Goal: Connect with others: Connect with others

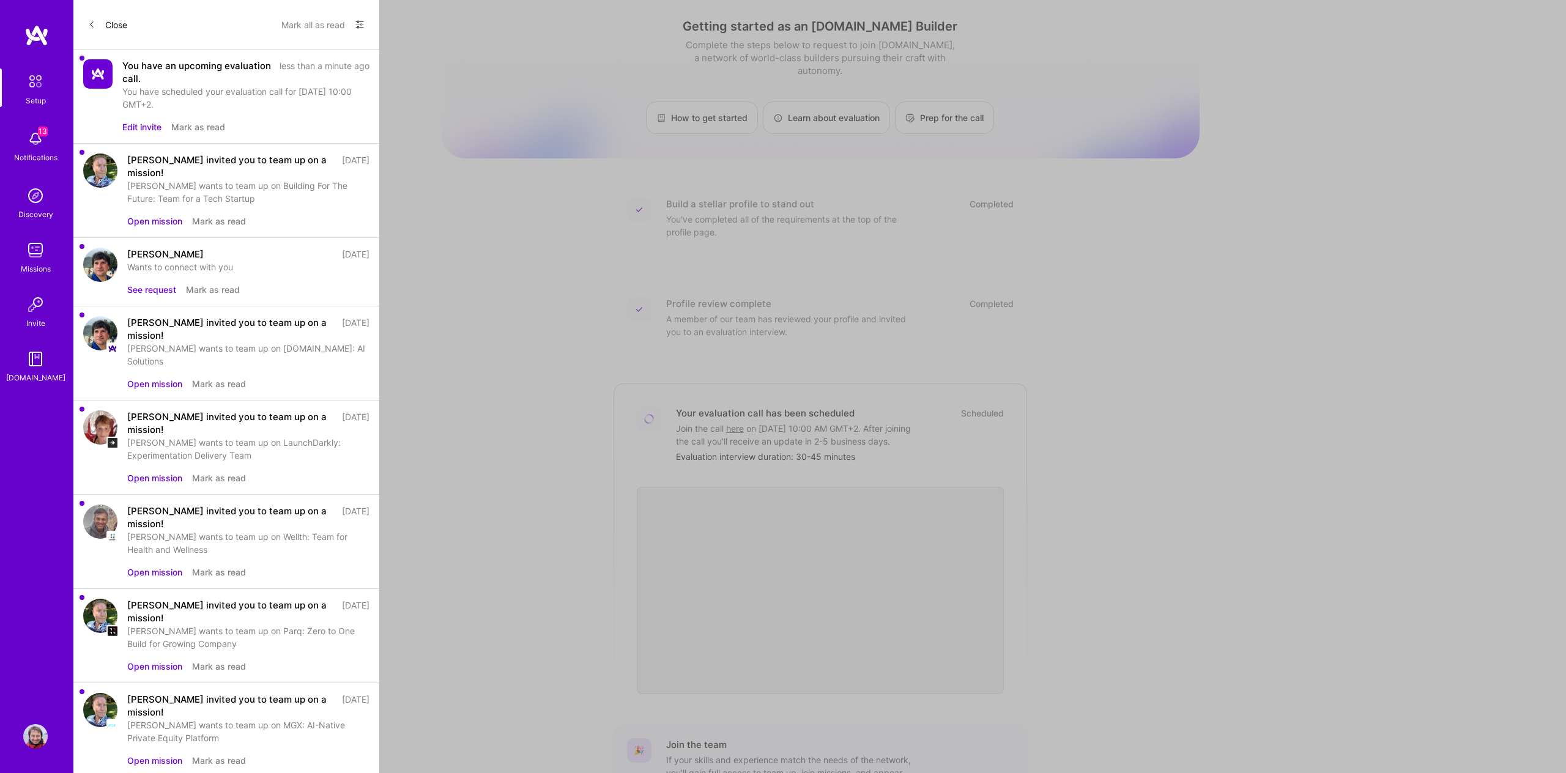
click at [248, 179] on div "[PERSON_NAME] wants to team up on Building For The Future: Team for a Tech Star…" at bounding box center [248, 192] width 242 height 26
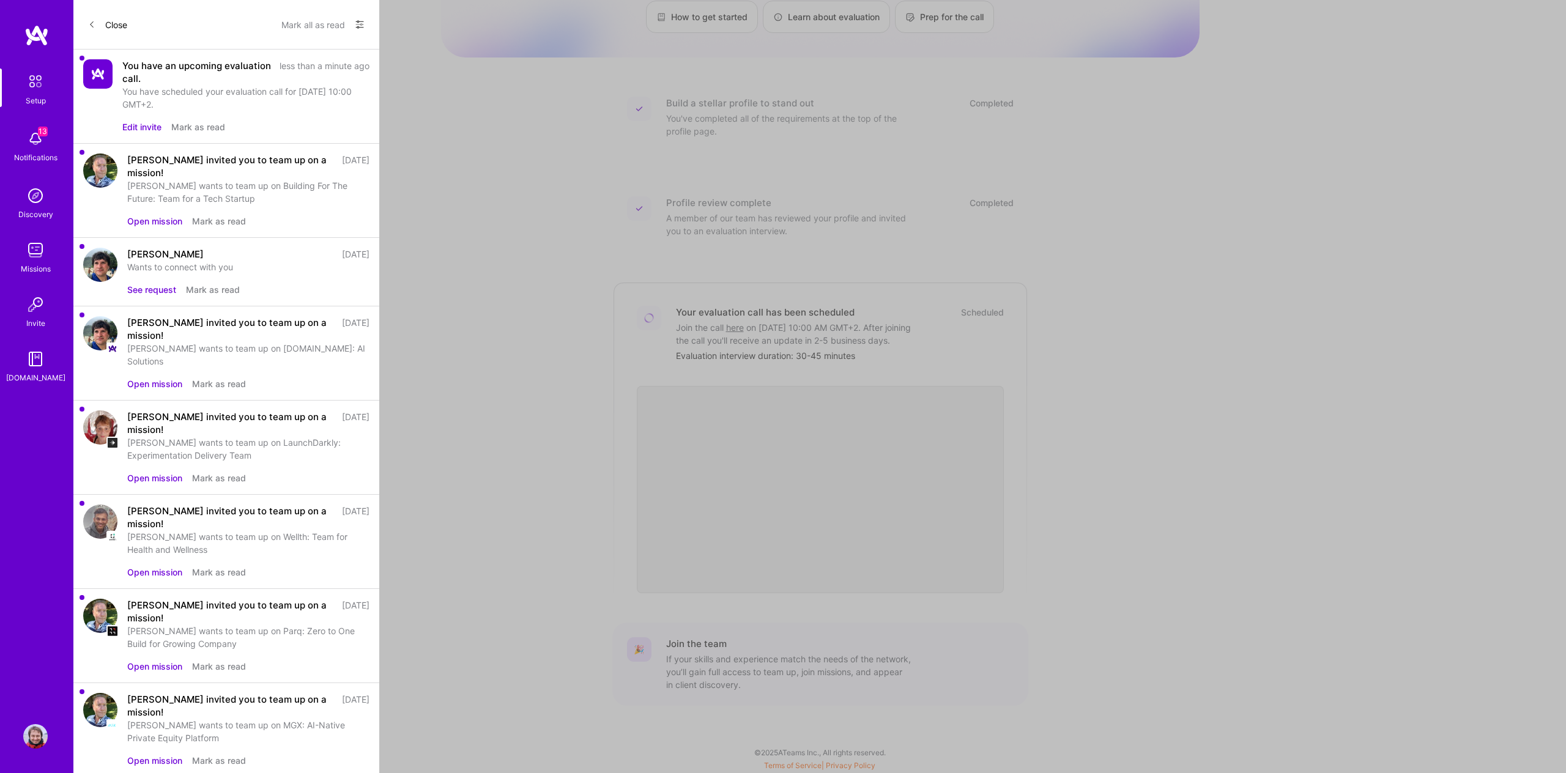
click at [160, 215] on button "Open mission" at bounding box center [154, 221] width 55 height 13
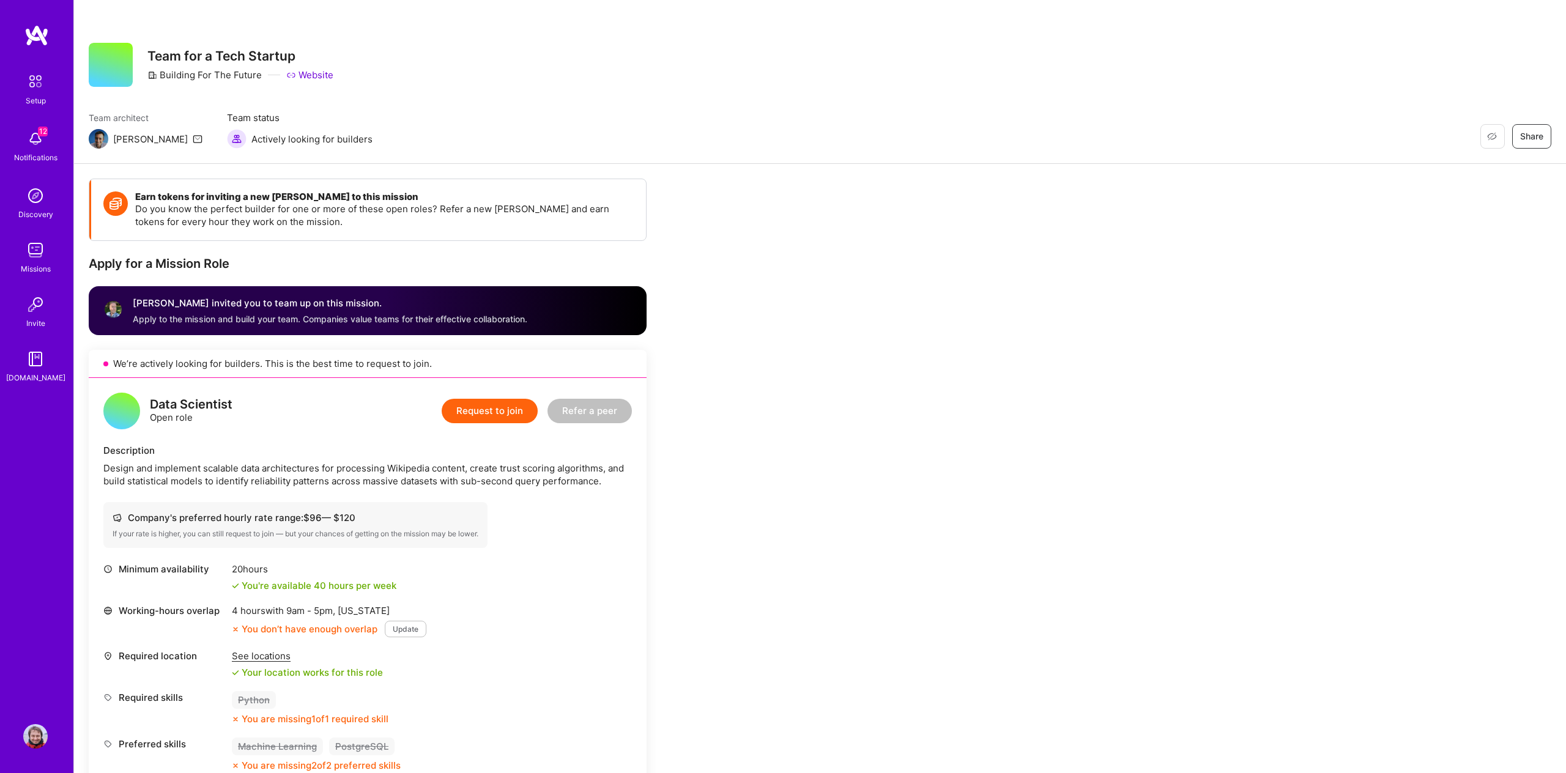
click at [100, 141] on img at bounding box center [99, 139] width 20 height 20
click at [37, 146] on img at bounding box center [35, 139] width 24 height 24
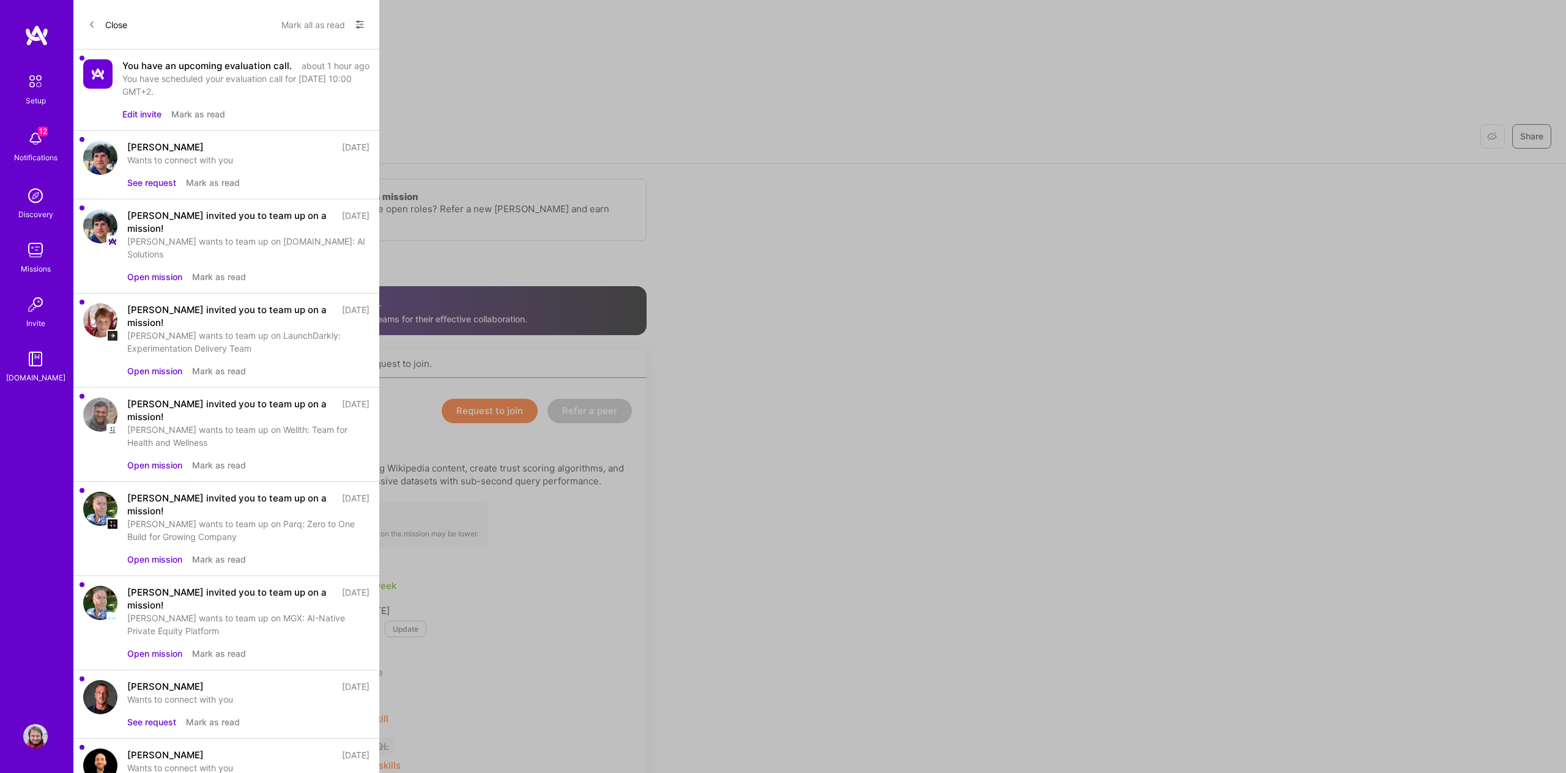
click at [151, 149] on div "[PERSON_NAME]" at bounding box center [165, 147] width 76 height 13
click at [95, 150] on img at bounding box center [100, 158] width 34 height 34
click at [147, 185] on button "See request" at bounding box center [151, 182] width 49 height 13
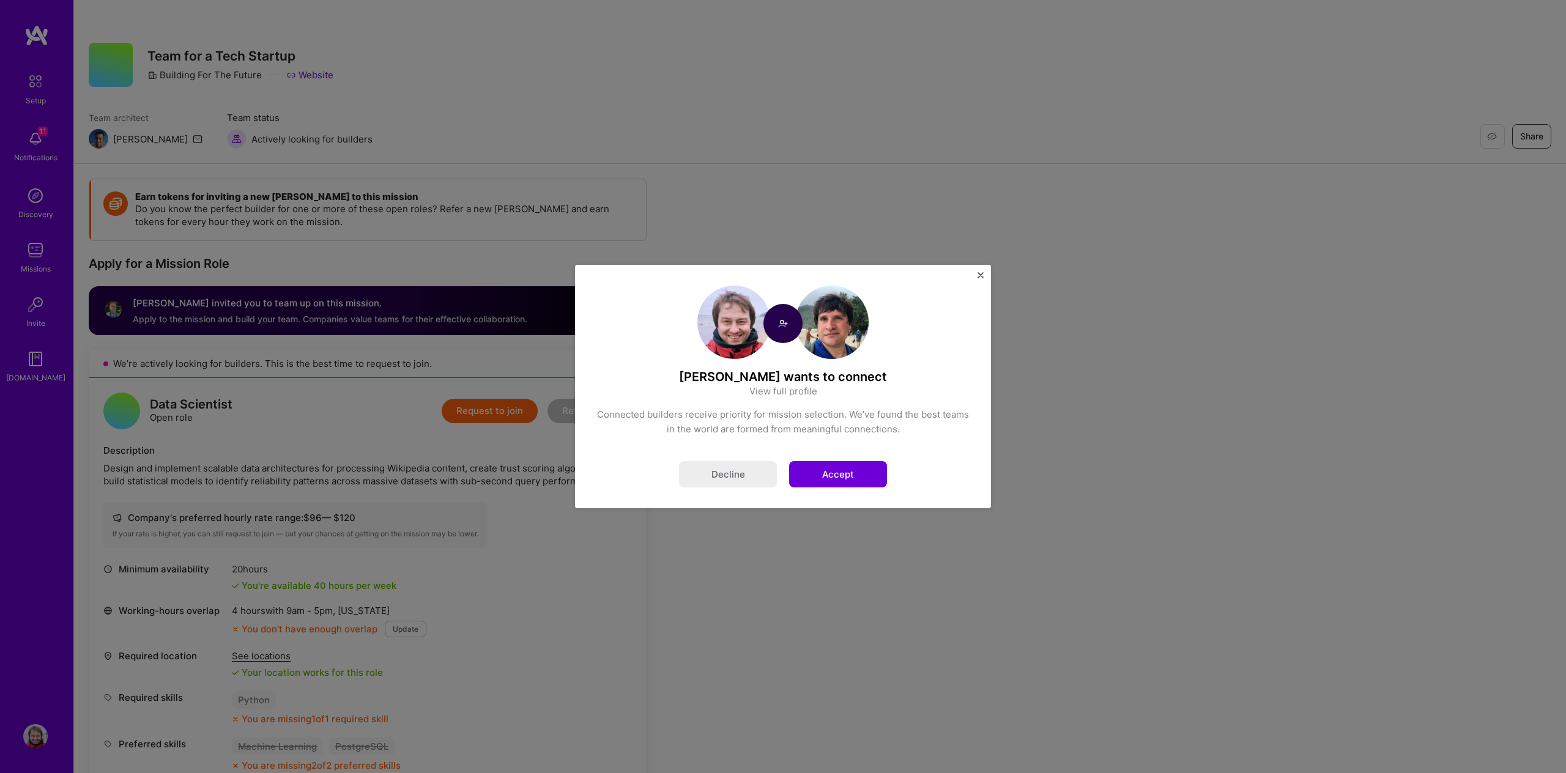
click at [836, 475] on button "Accept" at bounding box center [838, 474] width 98 height 26
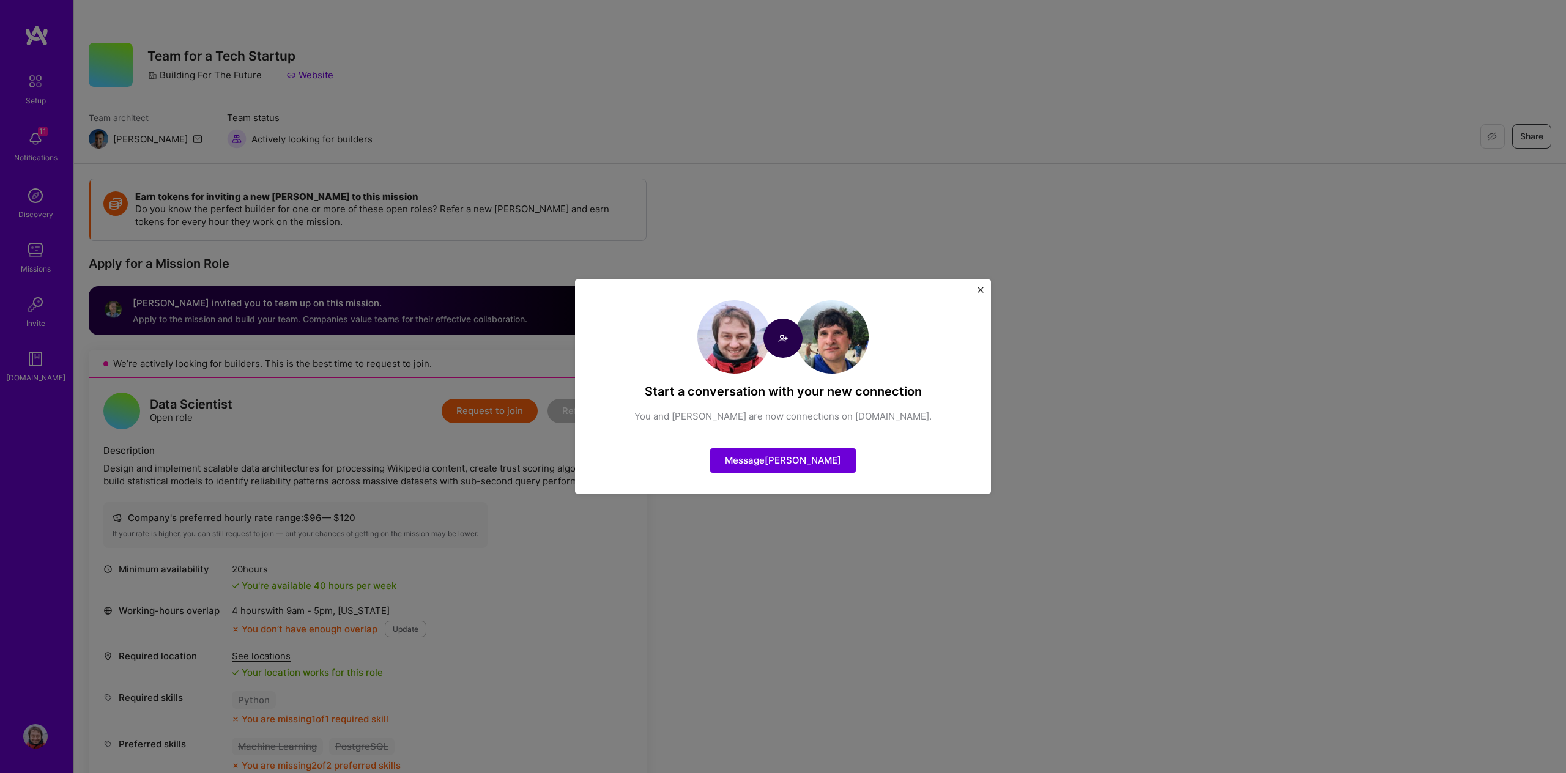
click at [979, 292] on img "Close" at bounding box center [980, 290] width 6 height 6
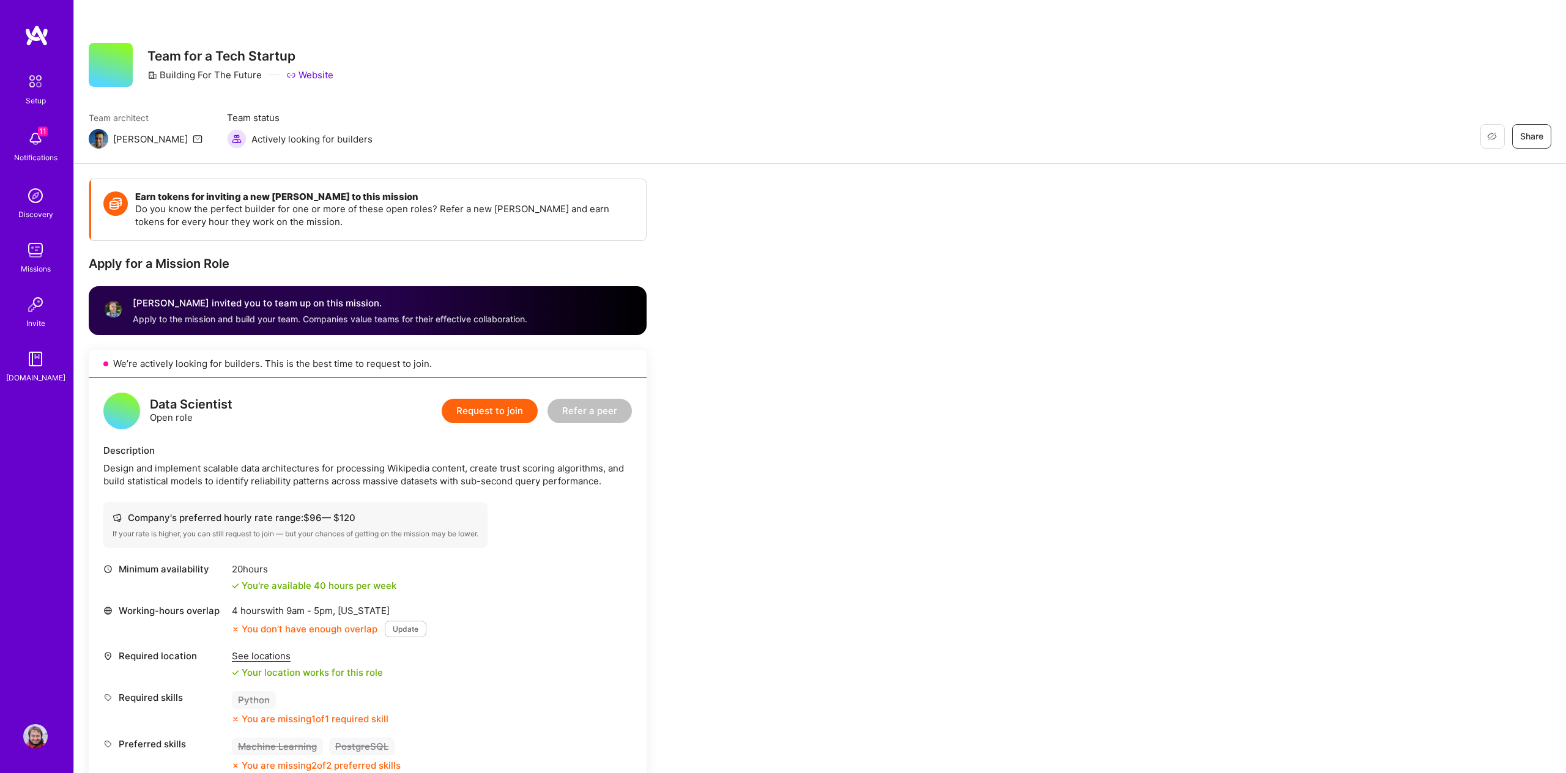
click at [32, 89] on img at bounding box center [36, 82] width 26 height 26
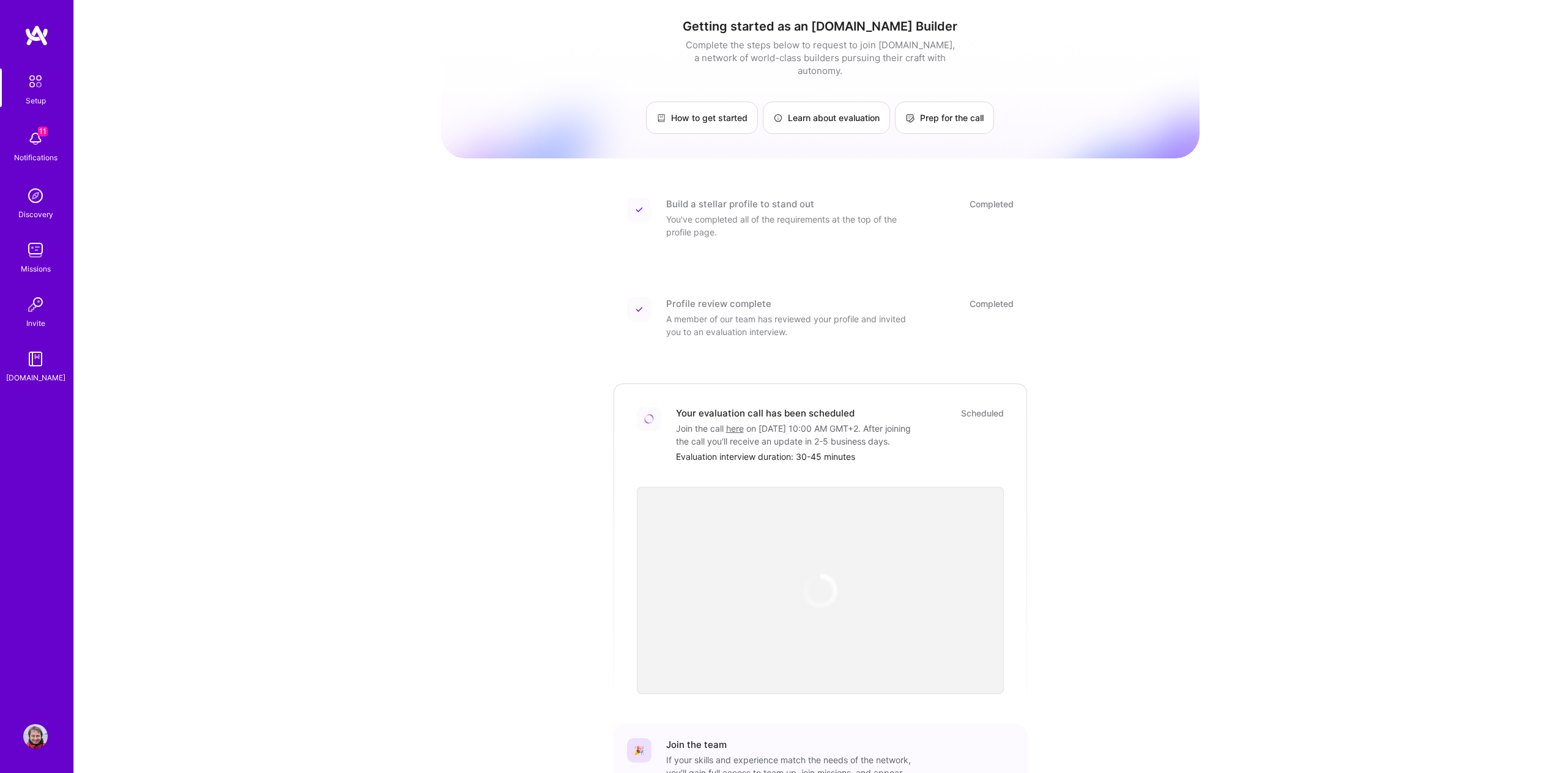
click at [35, 141] on img at bounding box center [35, 139] width 24 height 24
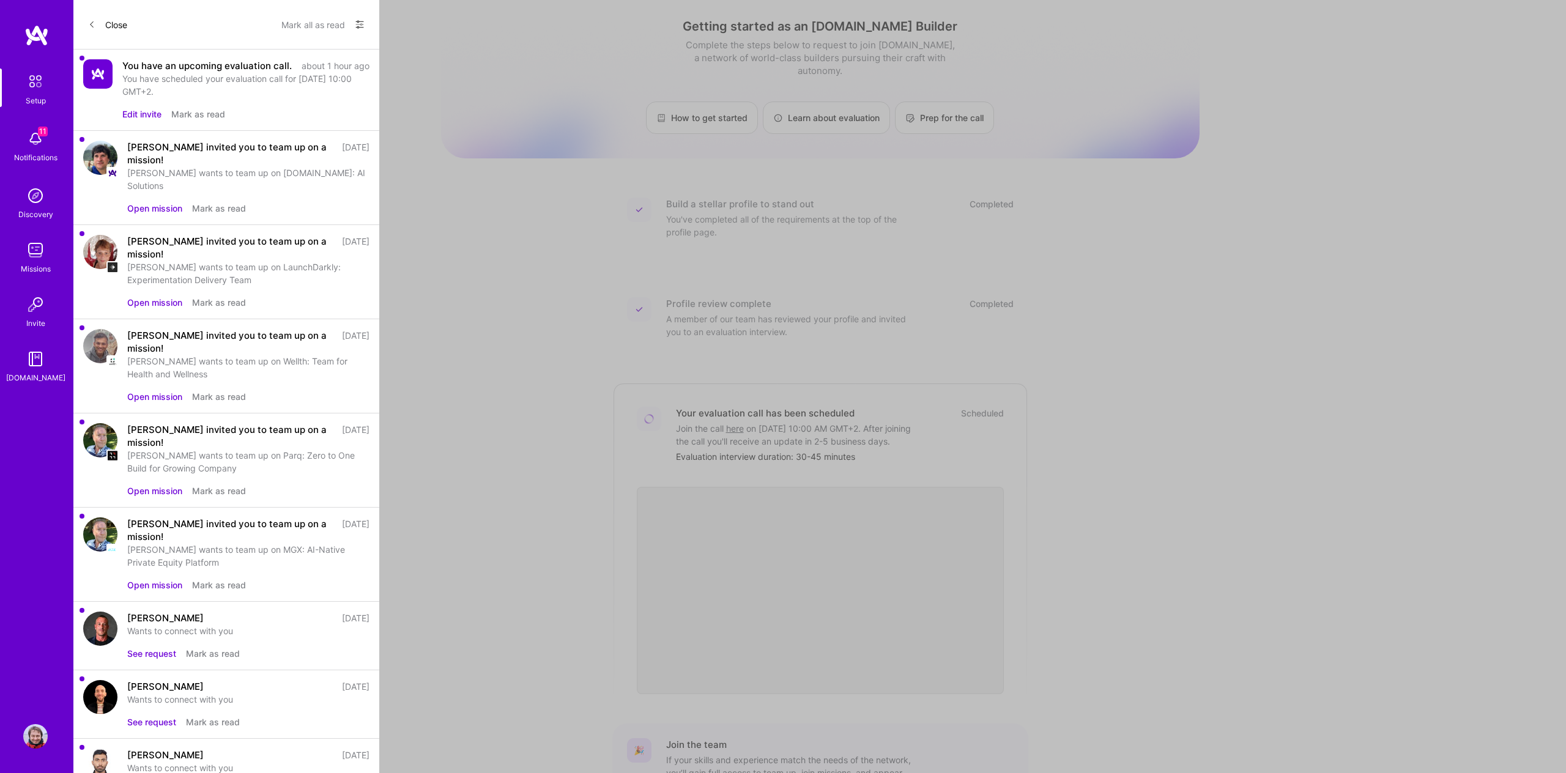
click at [248, 355] on div "[PERSON_NAME] wants to team up on Wellth: Team for Health and Wellness" at bounding box center [248, 368] width 242 height 26
click at [161, 390] on button "Open mission" at bounding box center [154, 396] width 55 height 13
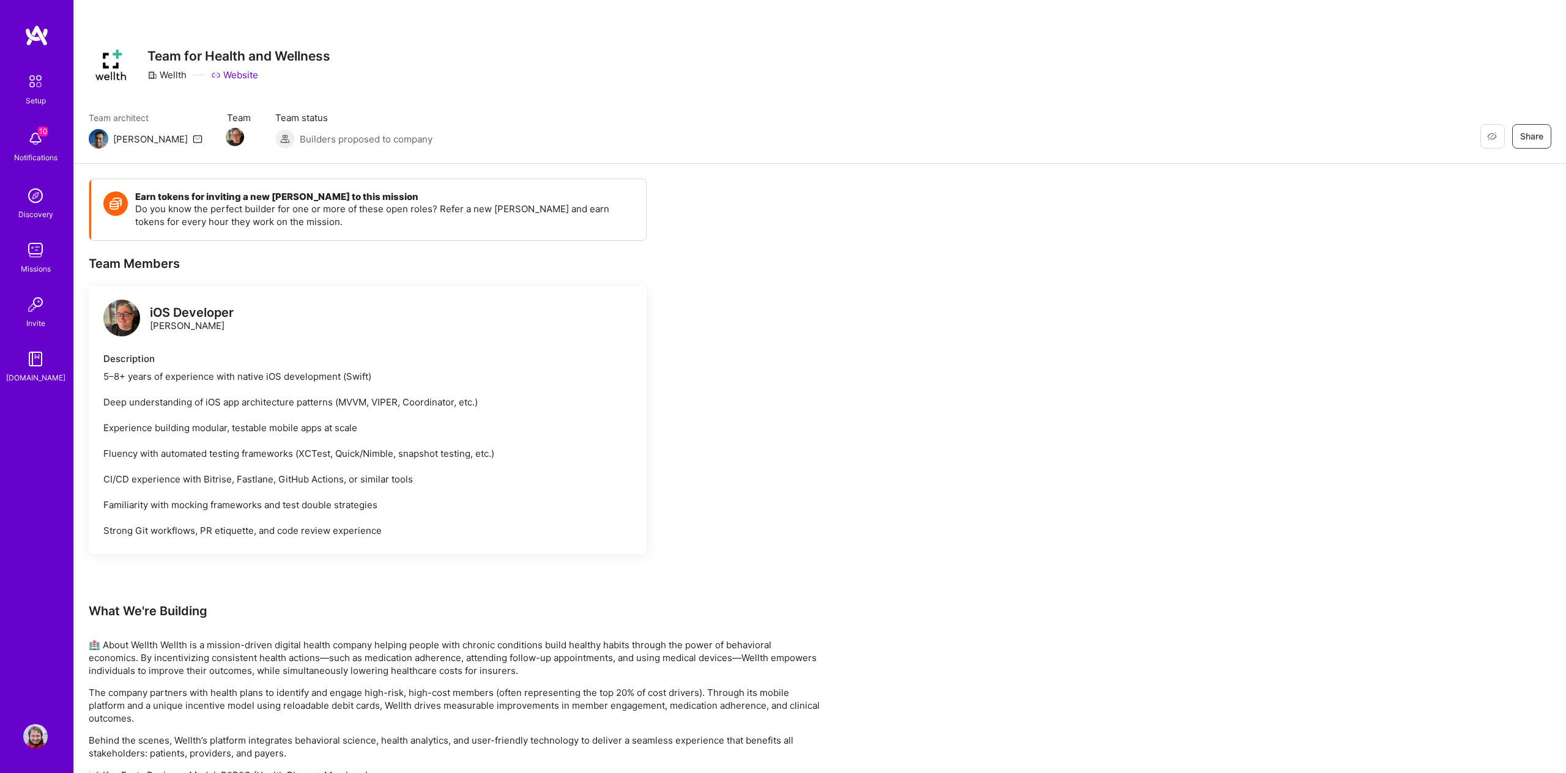
click at [40, 86] on img at bounding box center [36, 82] width 26 height 26
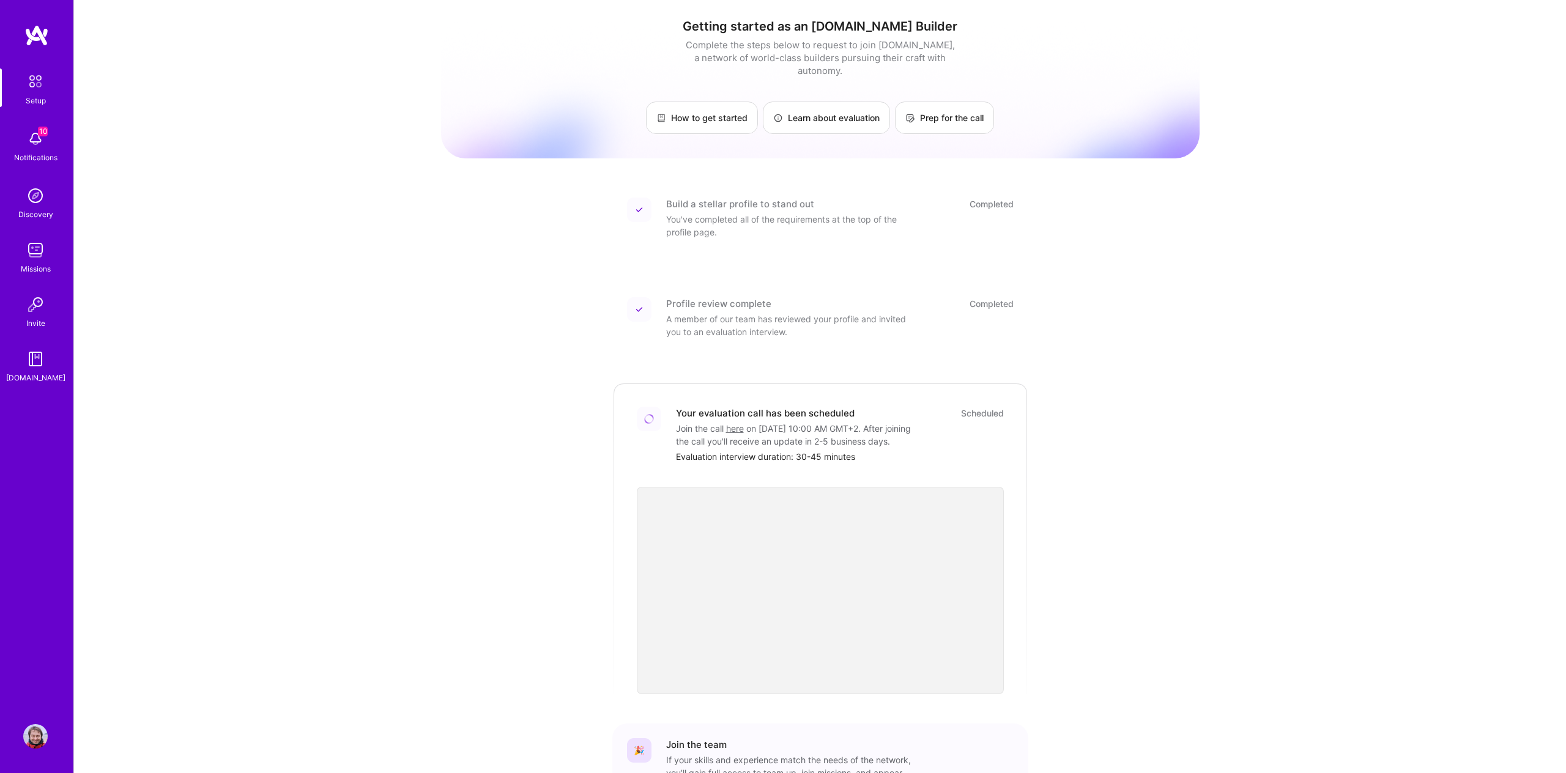
scroll to position [101, 0]
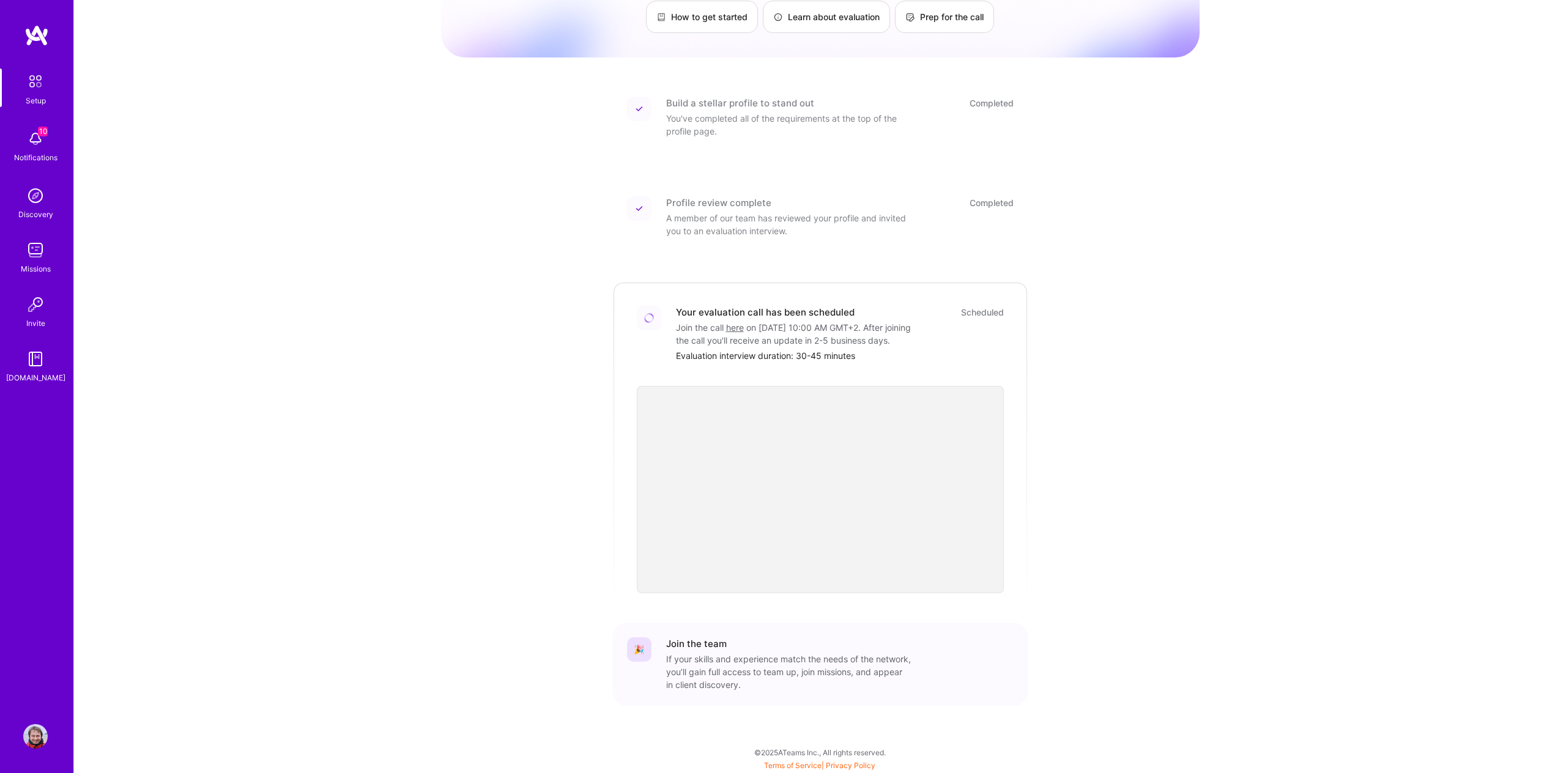
click at [34, 247] on img at bounding box center [35, 250] width 24 height 24
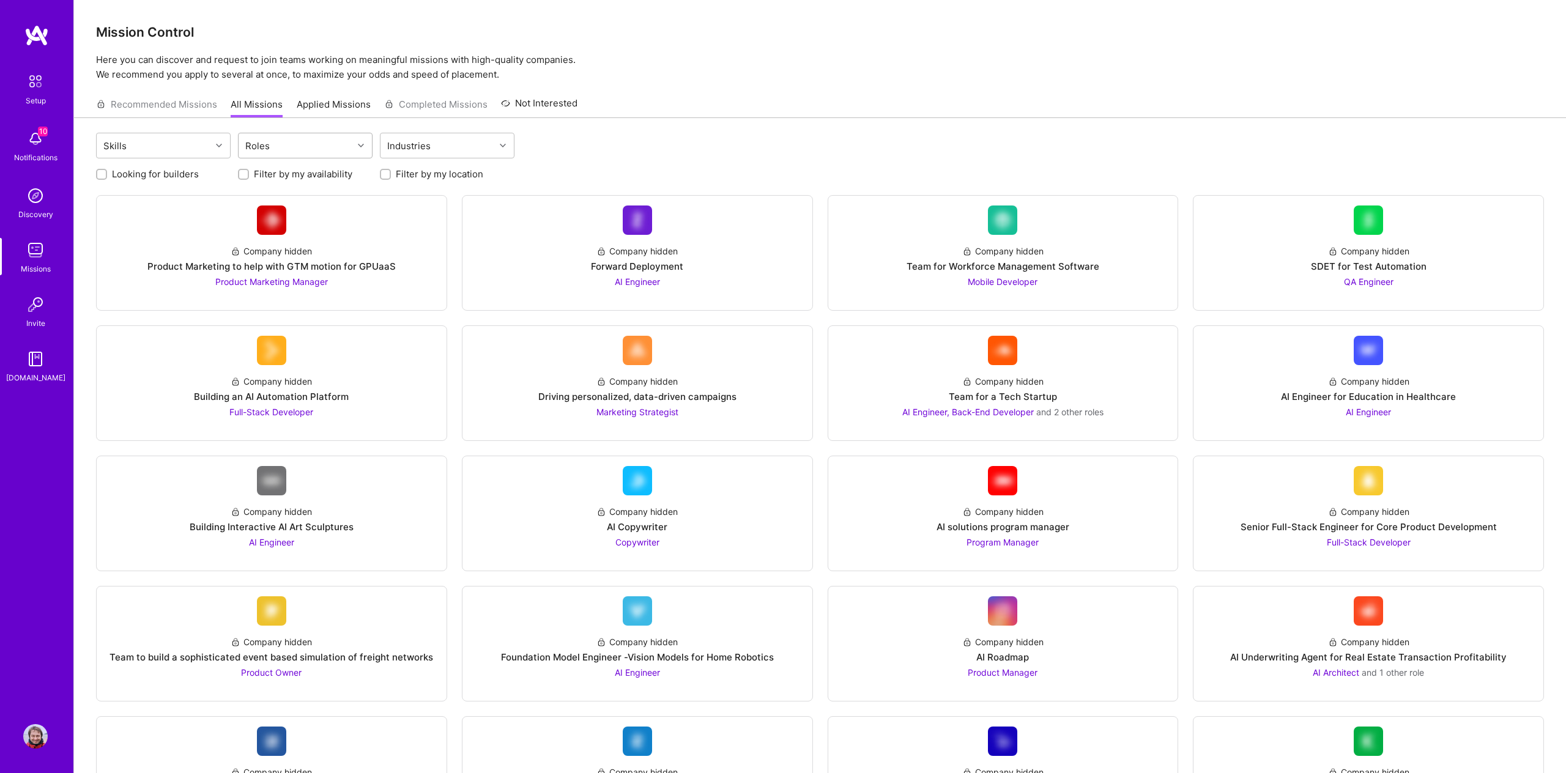
click at [364, 146] on div at bounding box center [362, 146] width 19 height 16
click at [248, 174] on input "checkbox" at bounding box center [252, 178] width 9 height 9
checkbox input "true"
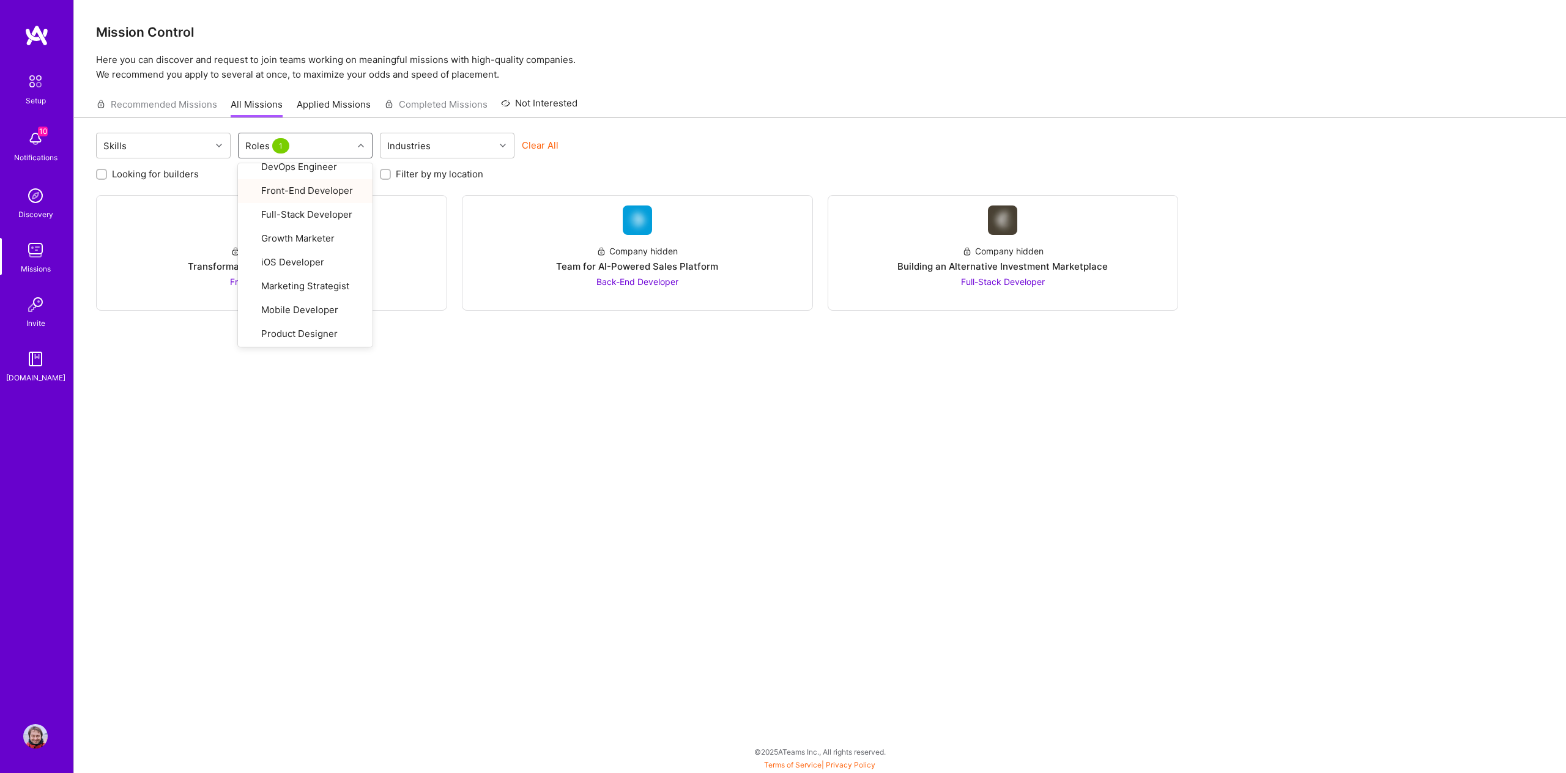
click at [714, 54] on p "Here you can discover and request to join teams working on meaningful missions …" at bounding box center [820, 67] width 1448 height 29
click at [309, 275] on div "Front-End Developer" at bounding box center [271, 281] width 83 height 13
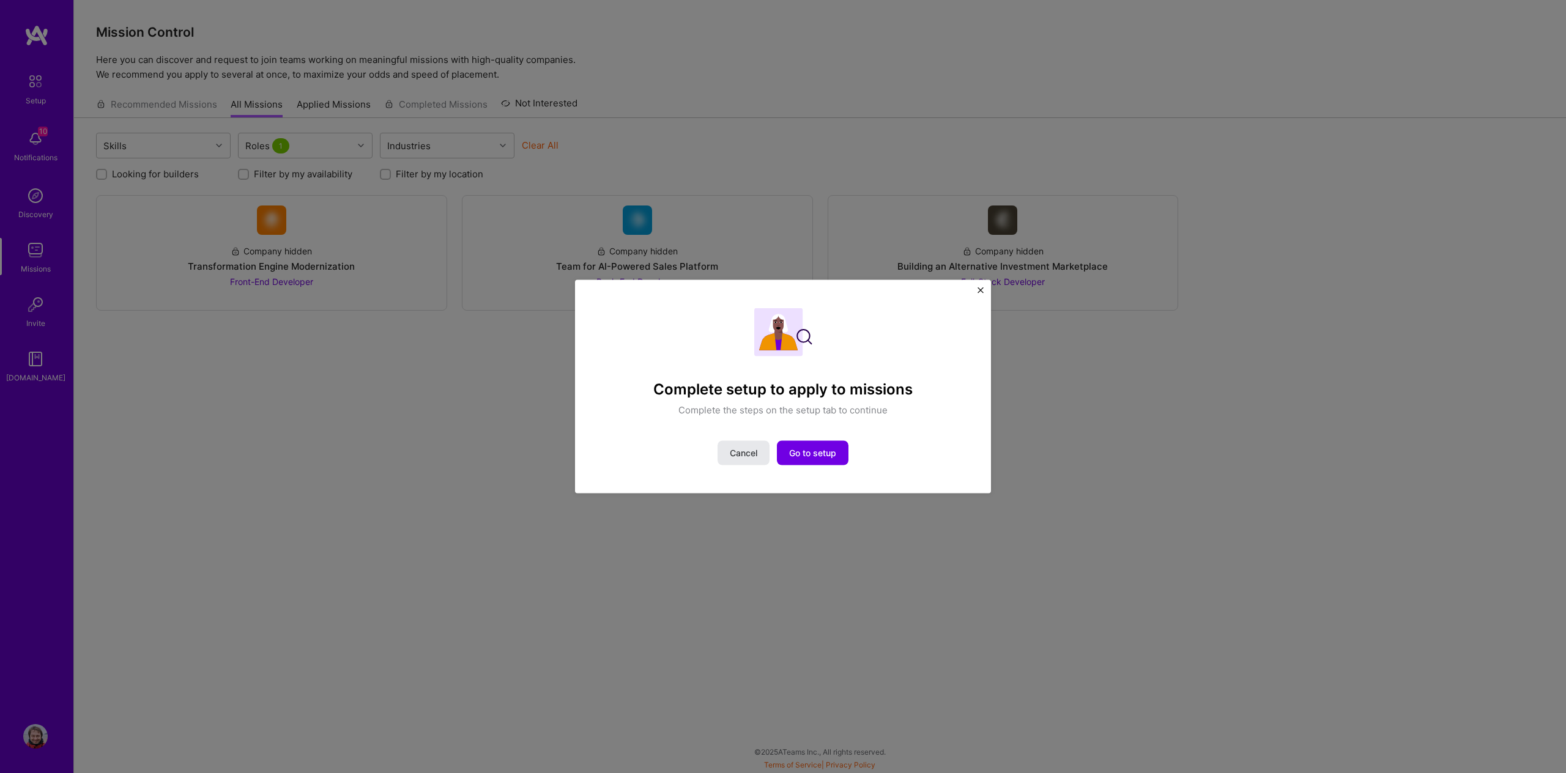
click at [749, 456] on span "Cancel" at bounding box center [744, 452] width 28 height 12
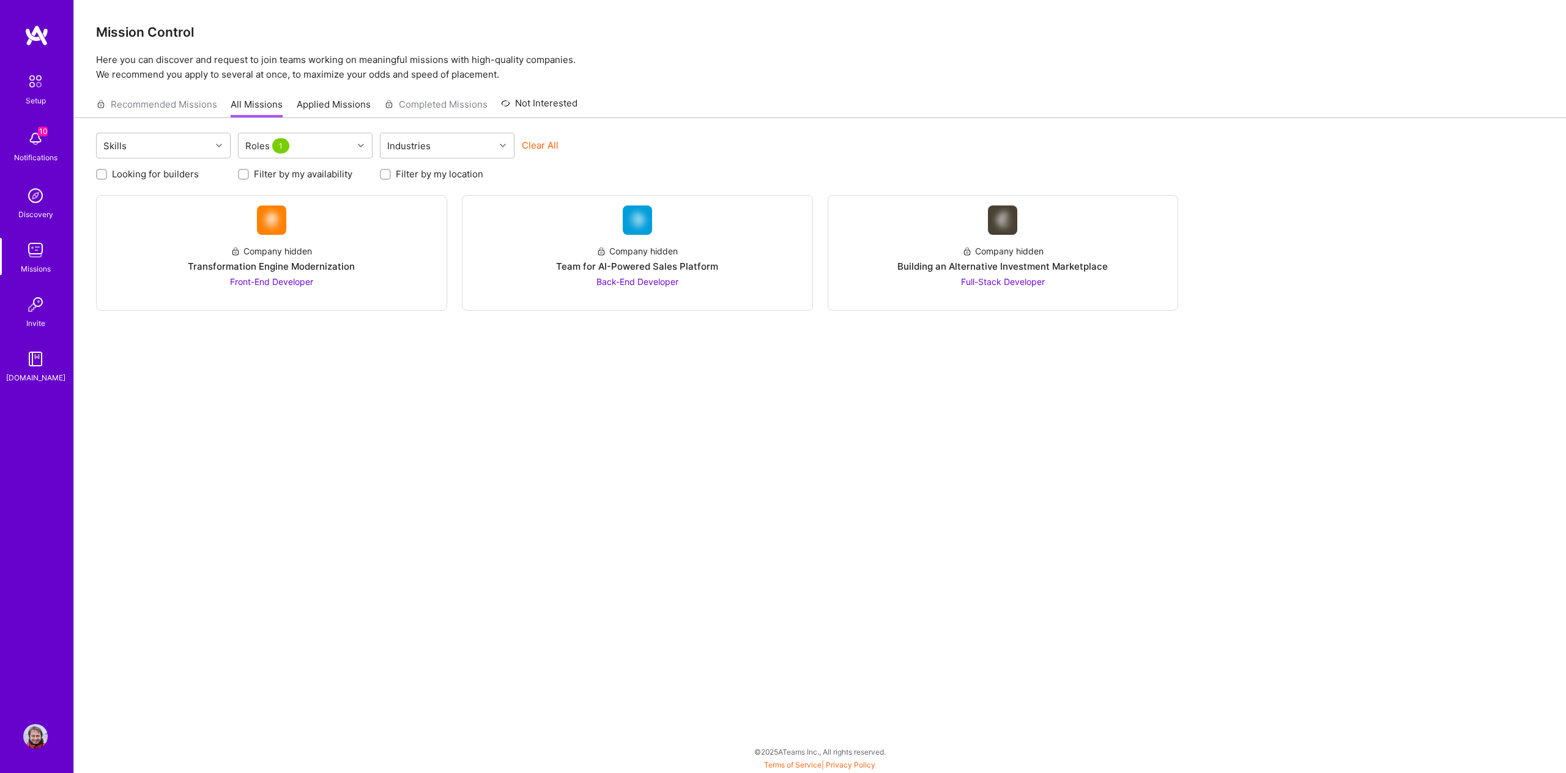
click at [29, 46] on div "Setup 10 Notifications Discovery Missions Invite [DOMAIN_NAME]" at bounding box center [36, 365] width 73 height 683
click at [30, 45] on img at bounding box center [36, 35] width 24 height 22
click at [35, 306] on img at bounding box center [35, 304] width 24 height 24
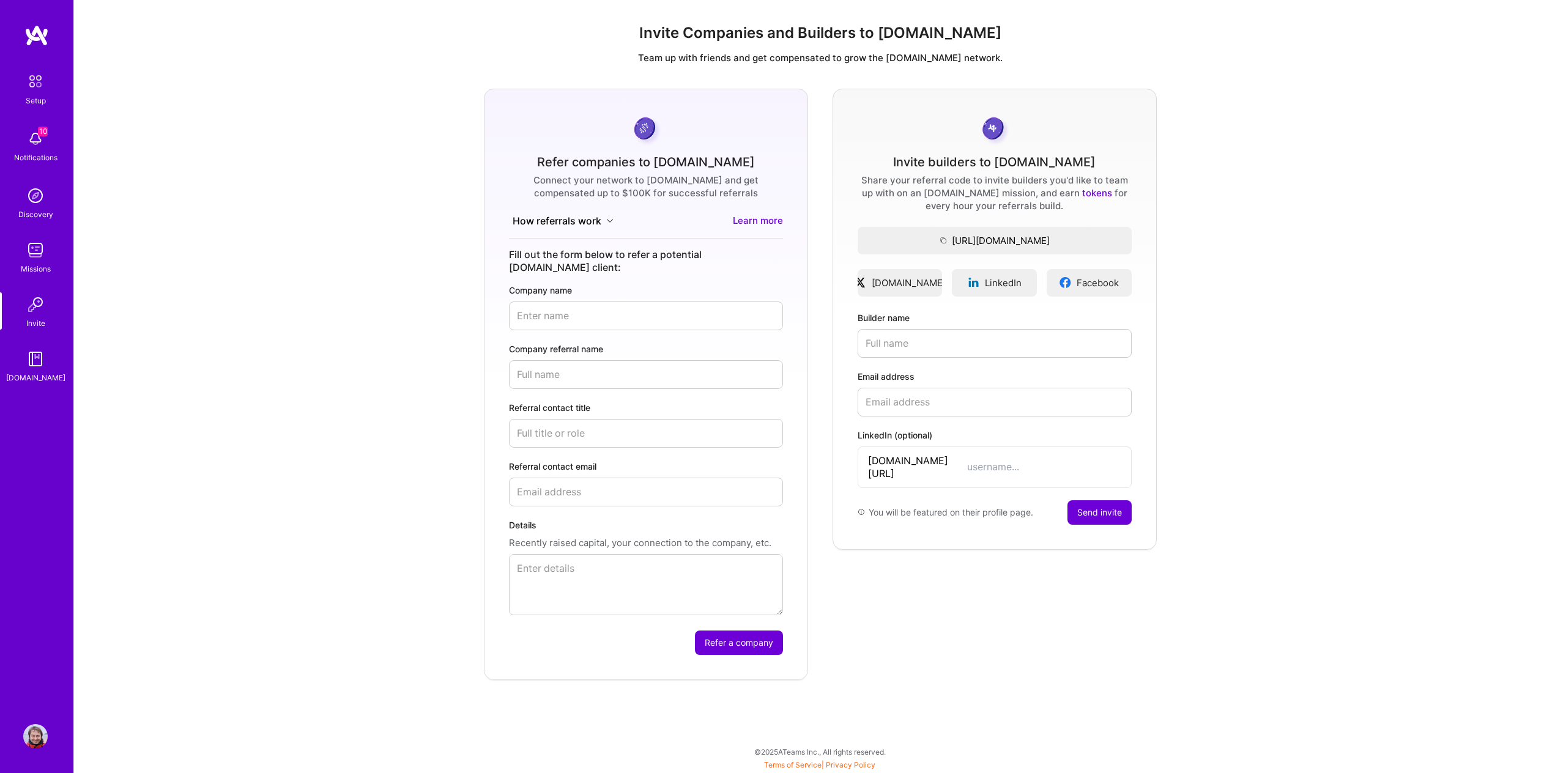
click at [35, 257] on img at bounding box center [35, 250] width 24 height 24
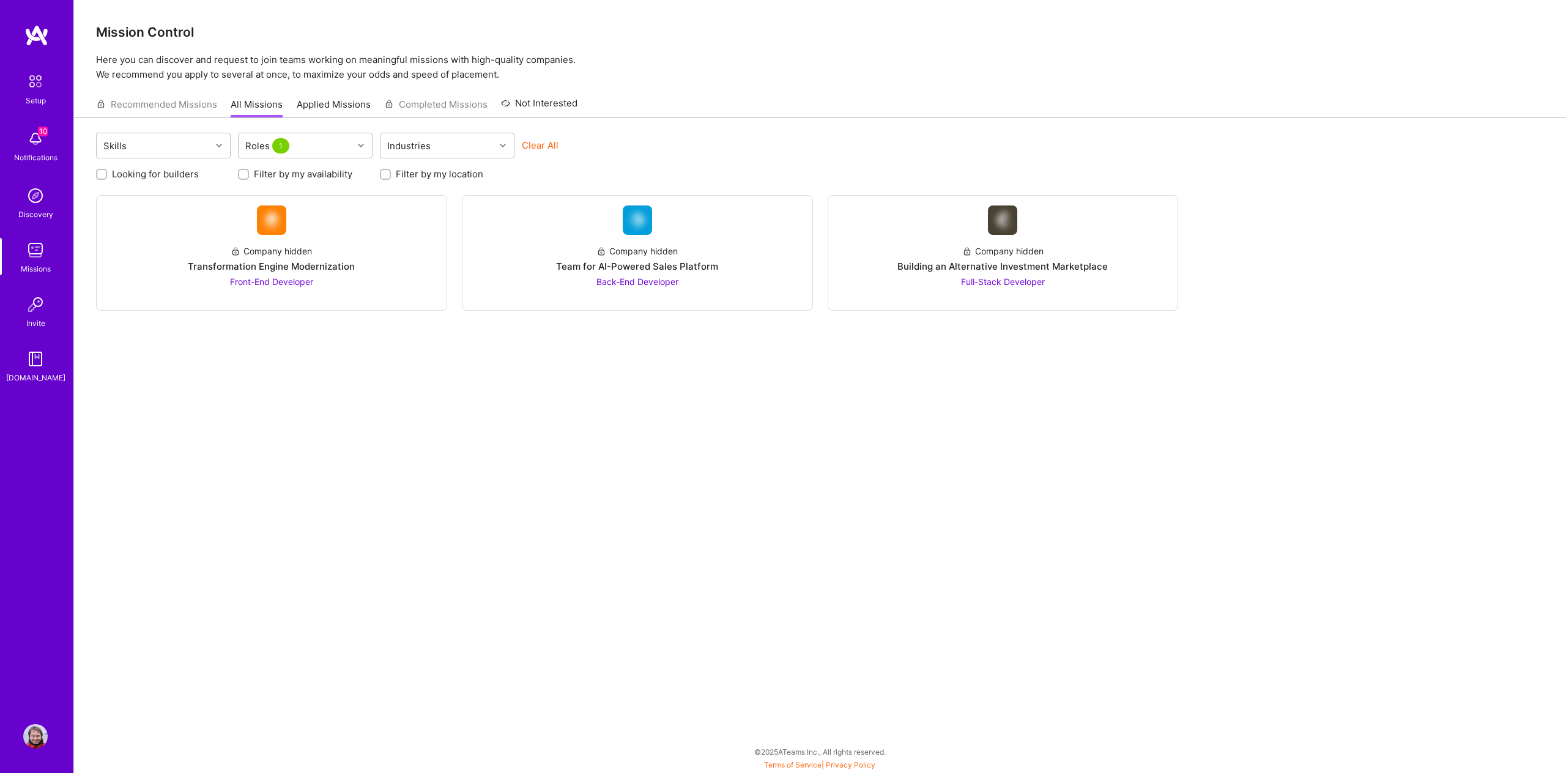
click at [42, 742] on img at bounding box center [35, 736] width 24 height 24
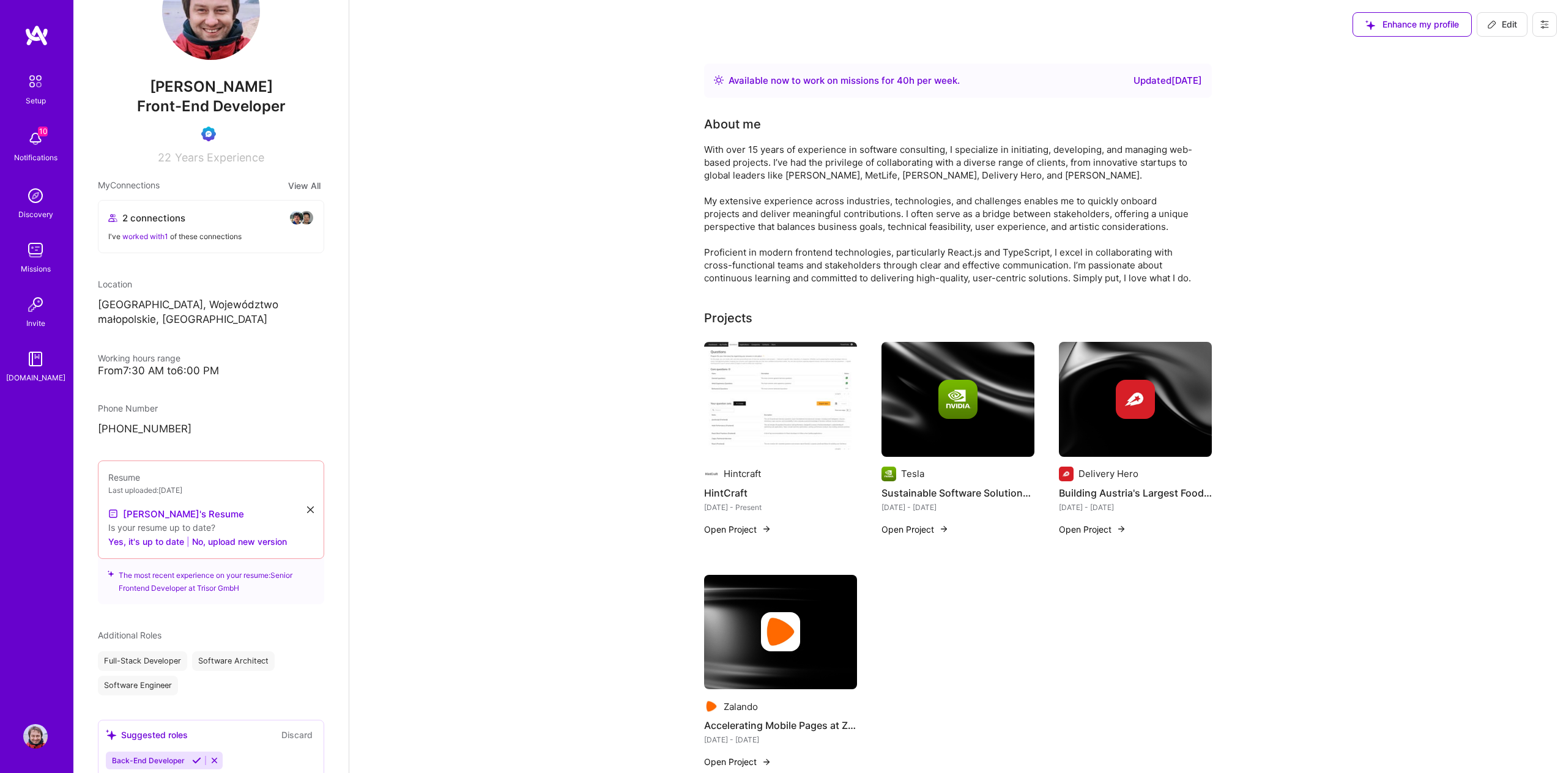
scroll to position [110, 0]
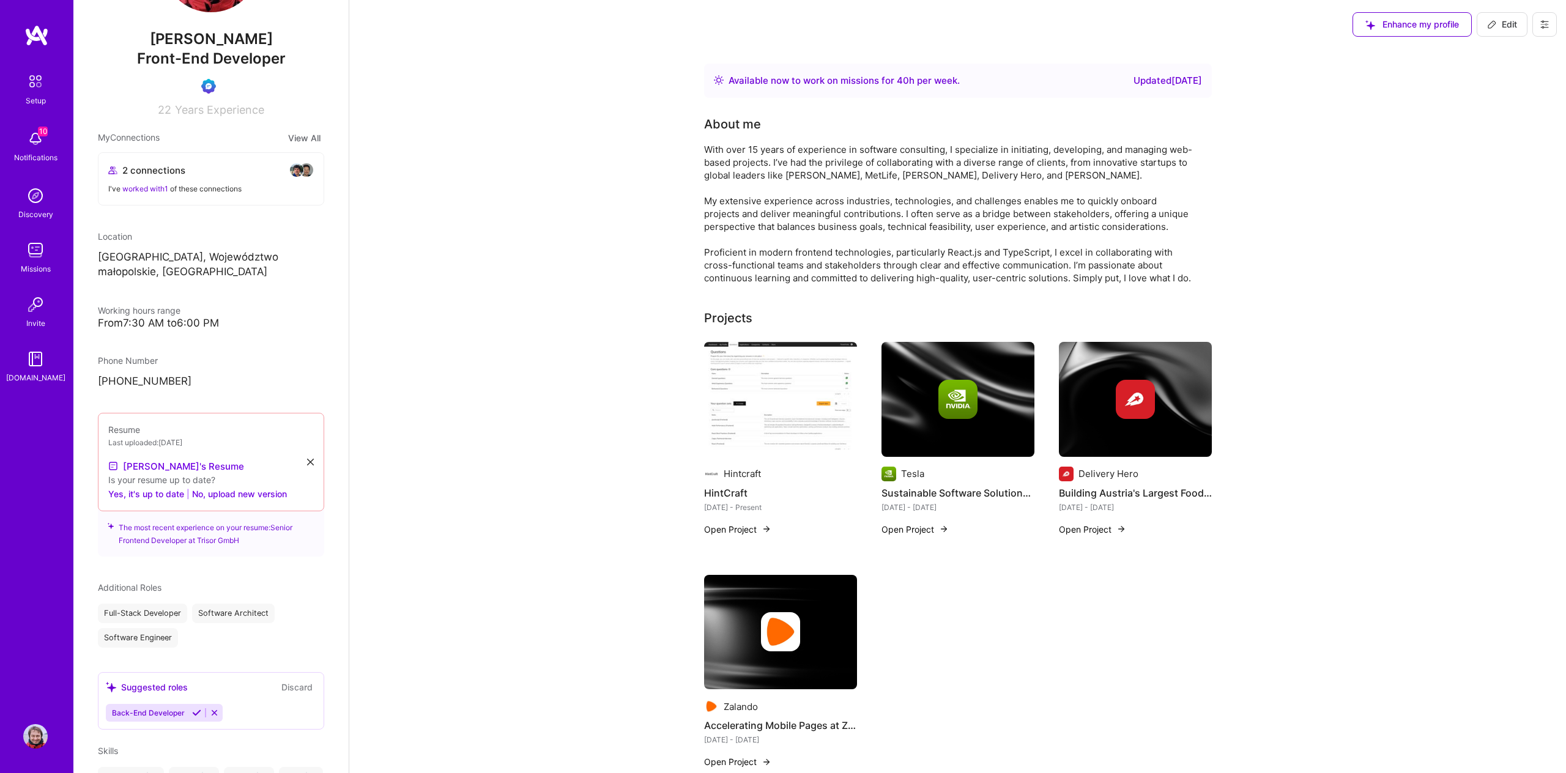
click at [195, 317] on div "From 7:30 AM to 6:00 PM" at bounding box center [211, 323] width 226 height 13
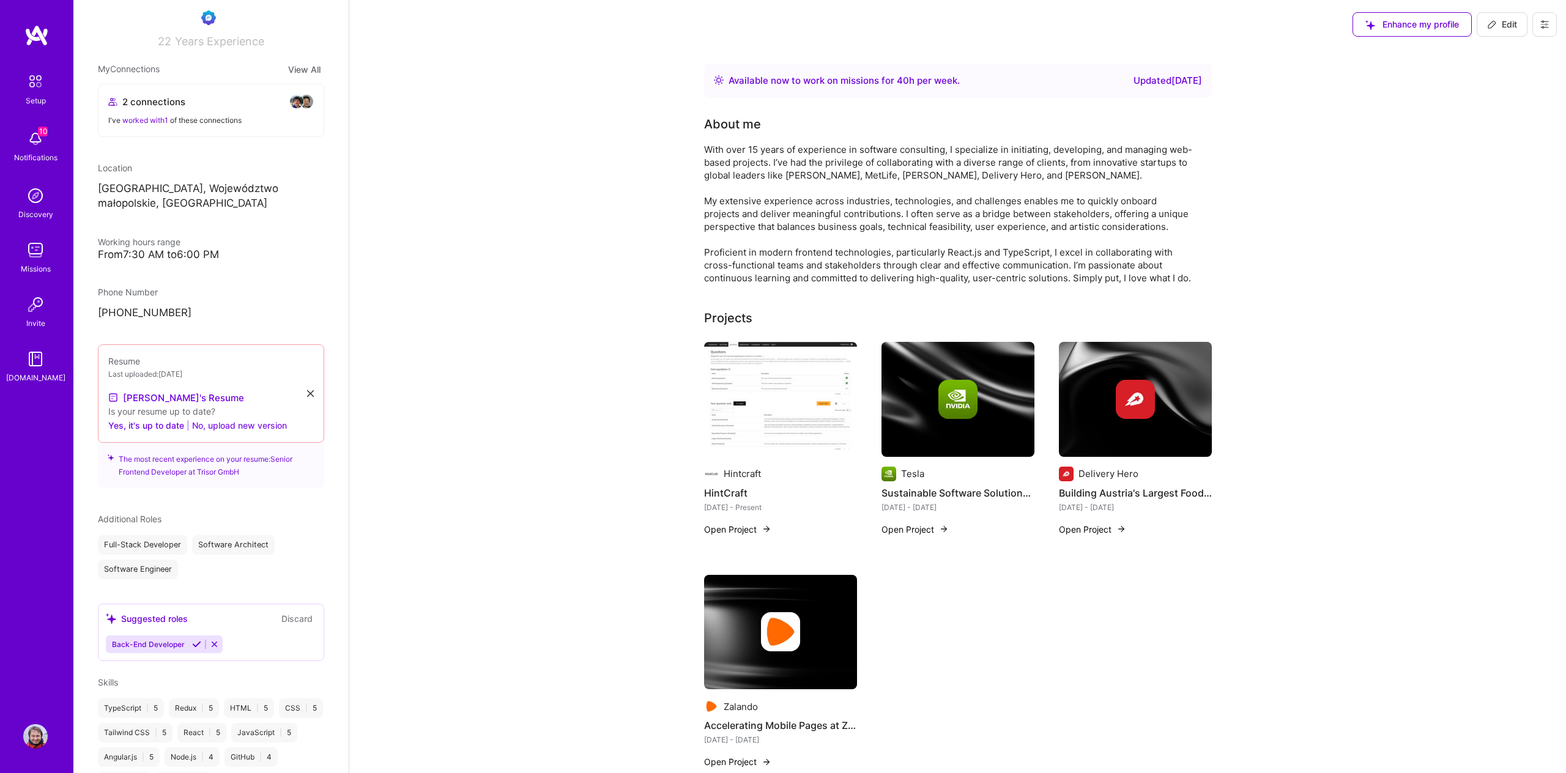
click at [254, 418] on button "No, upload new version" at bounding box center [239, 425] width 95 height 15
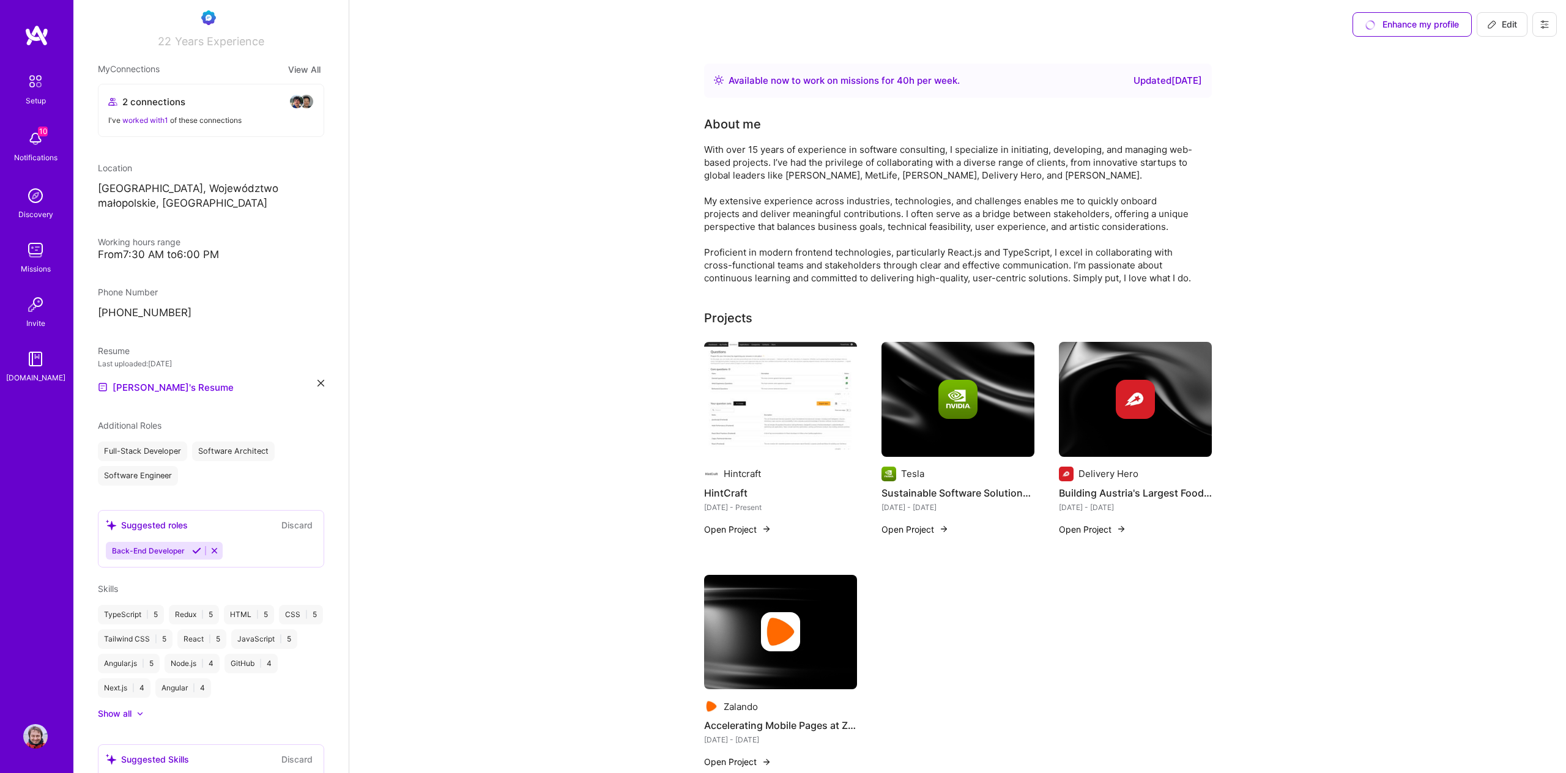
scroll to position [311, 0]
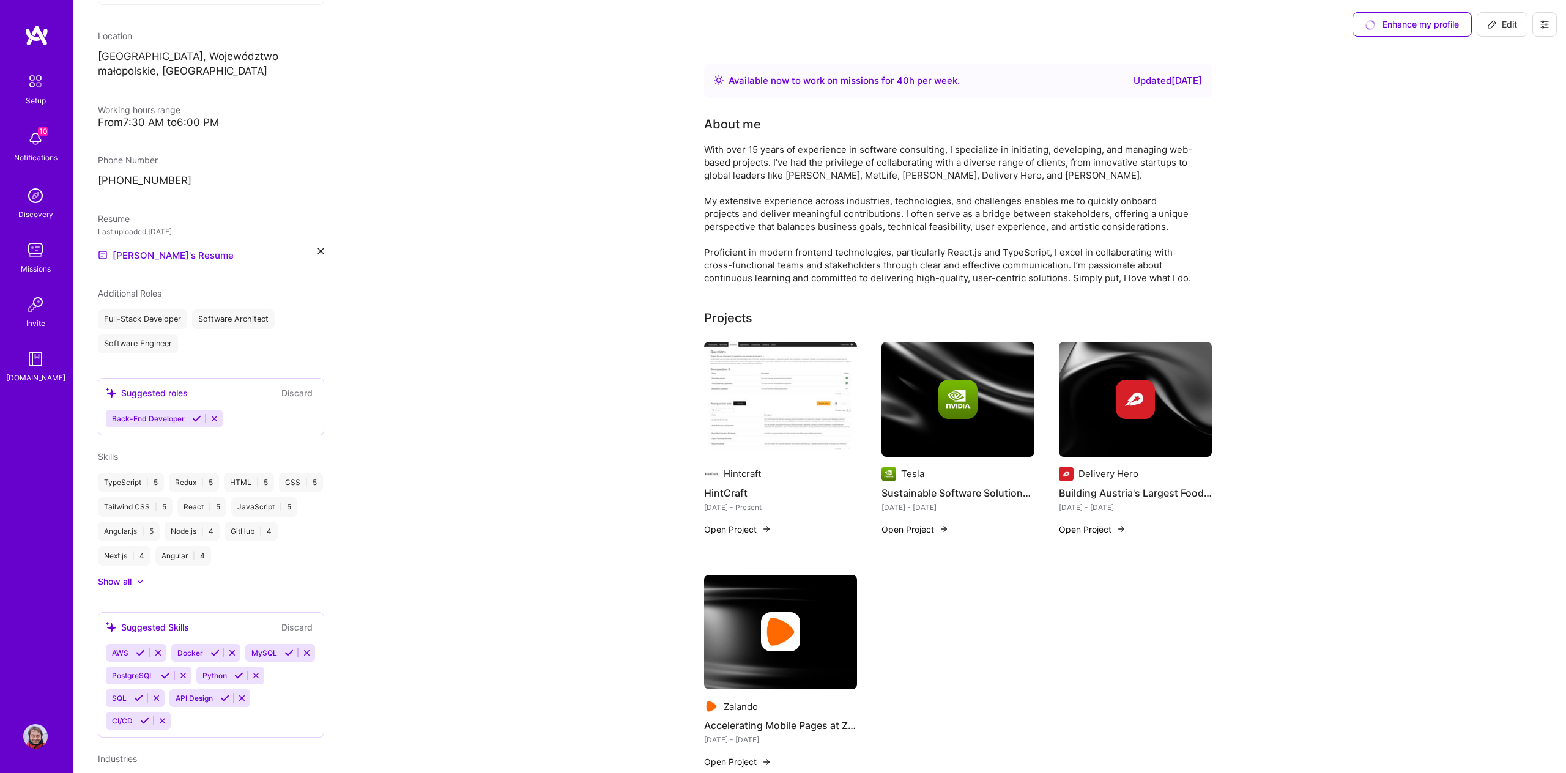
click at [212, 414] on icon at bounding box center [214, 418] width 9 height 9
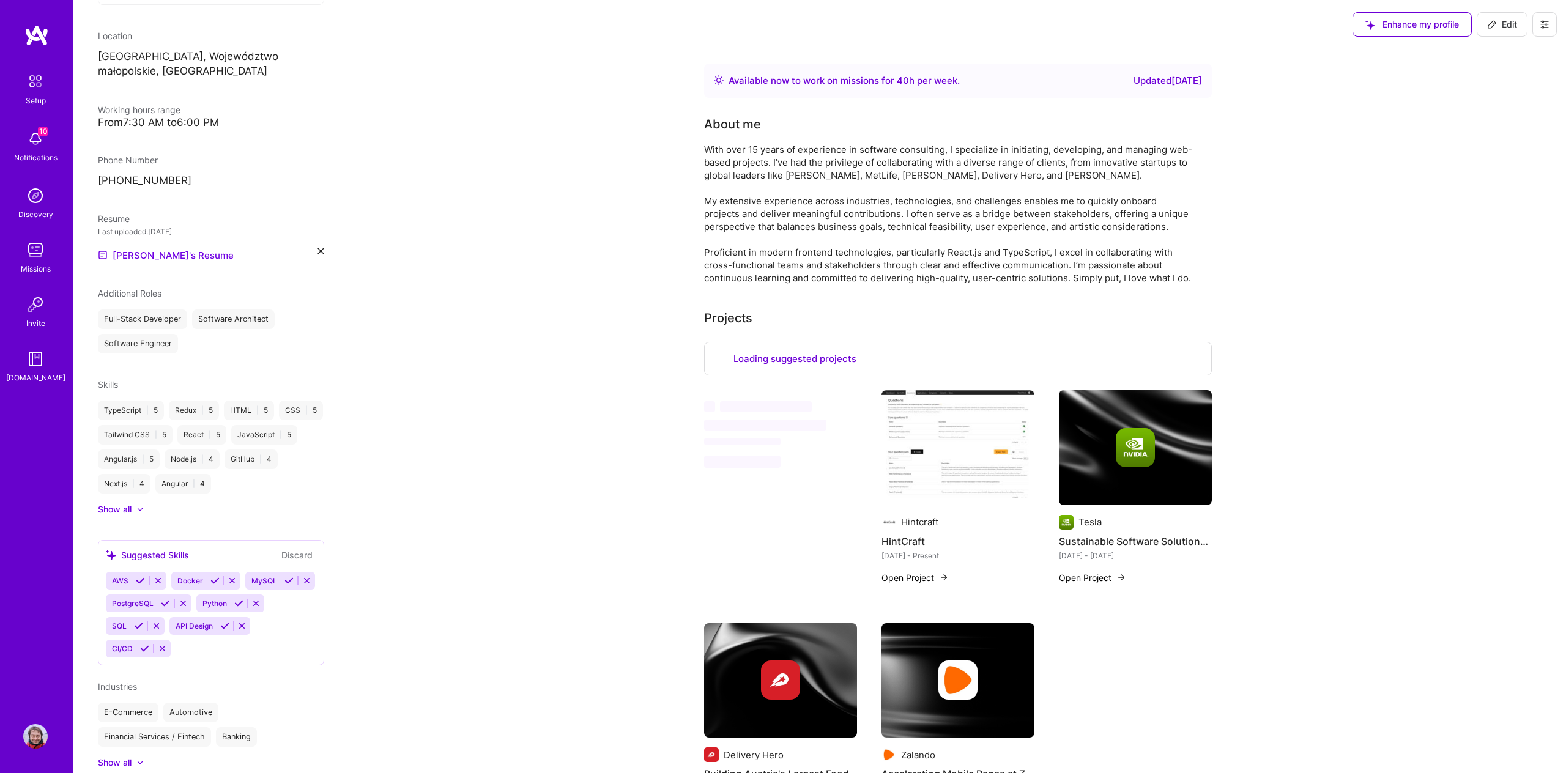
select select "PL"
select select "Right Now"
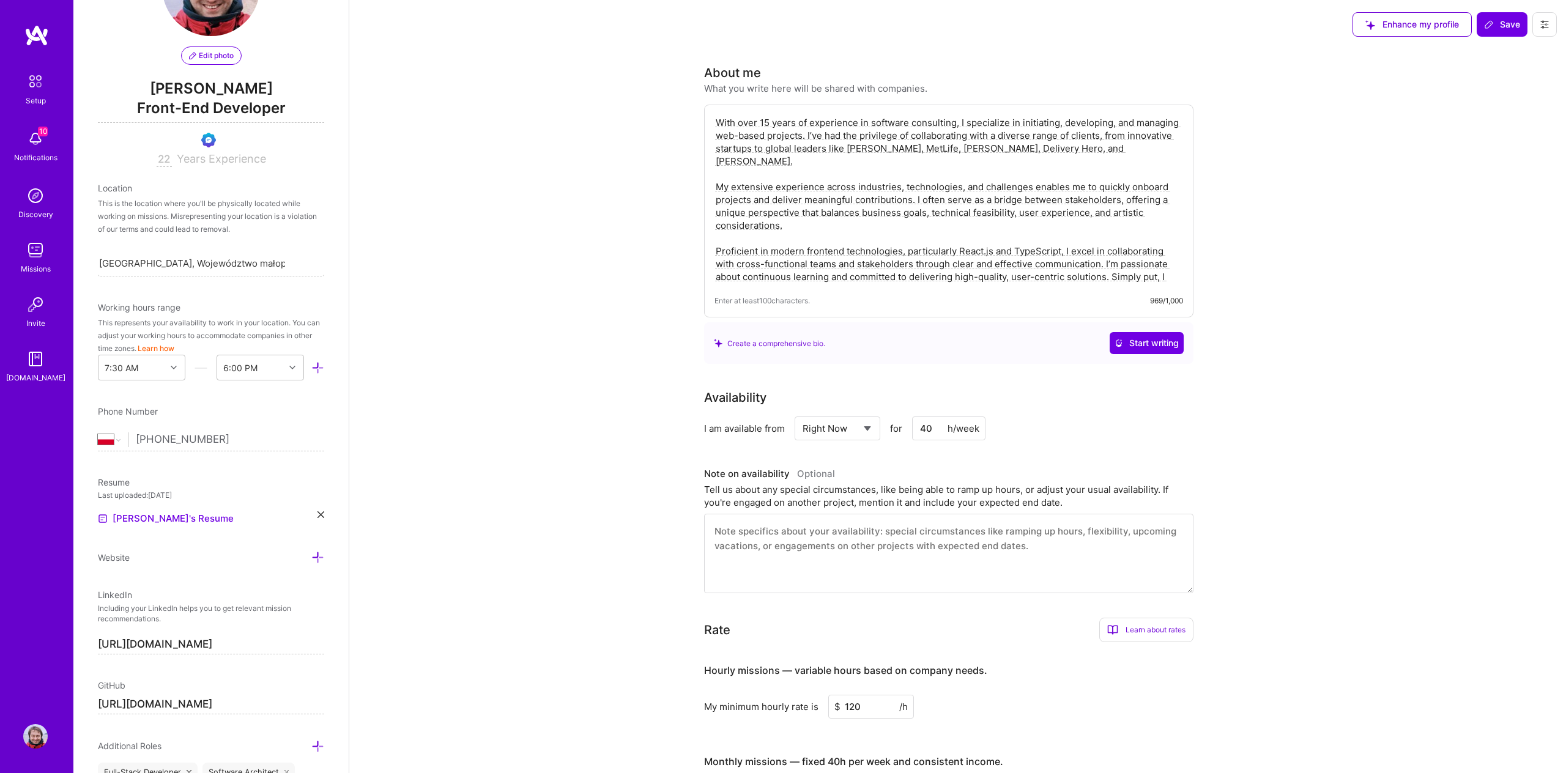
scroll to position [0, 0]
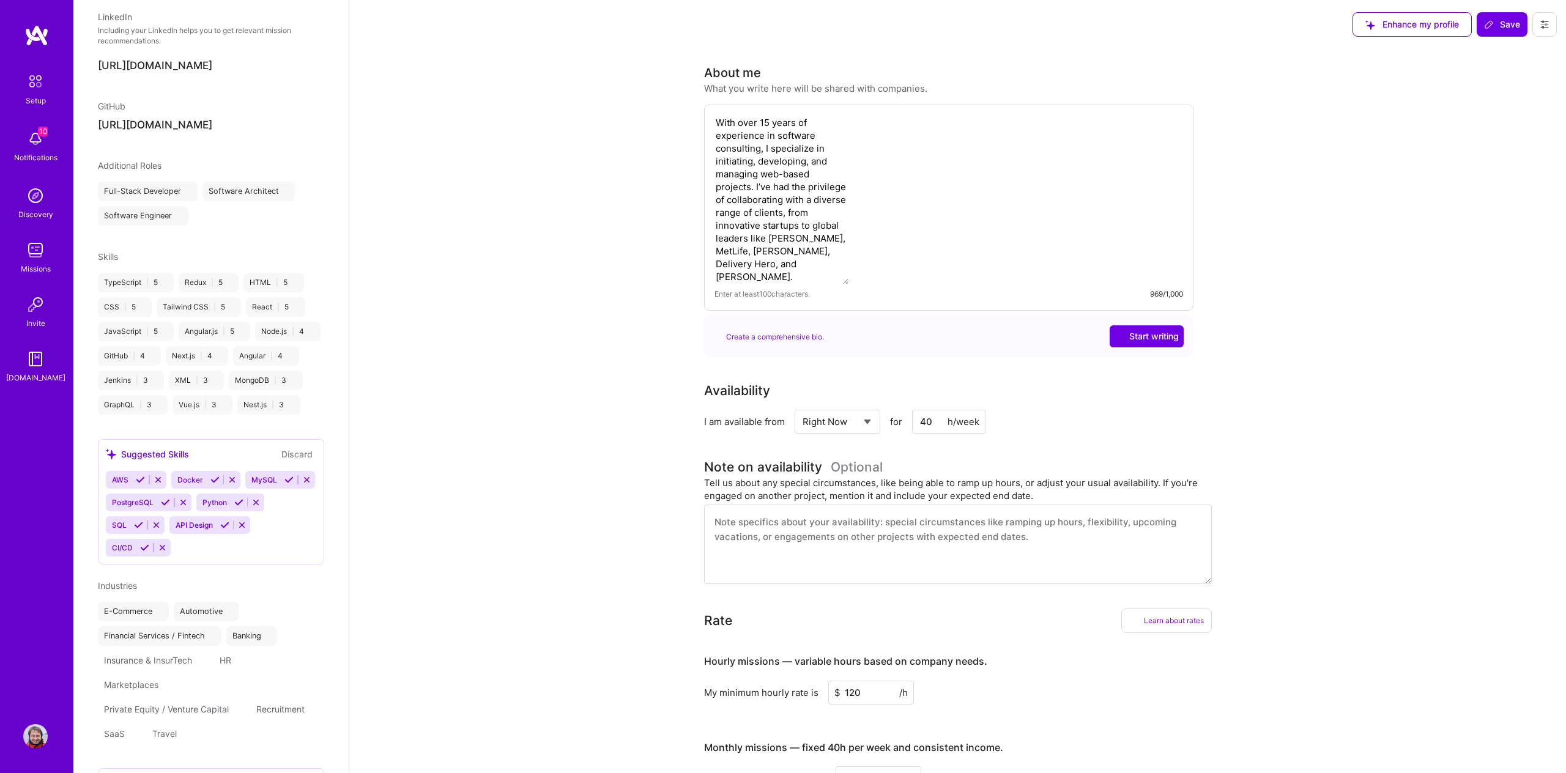
select select "PL"
select select "Right Now"
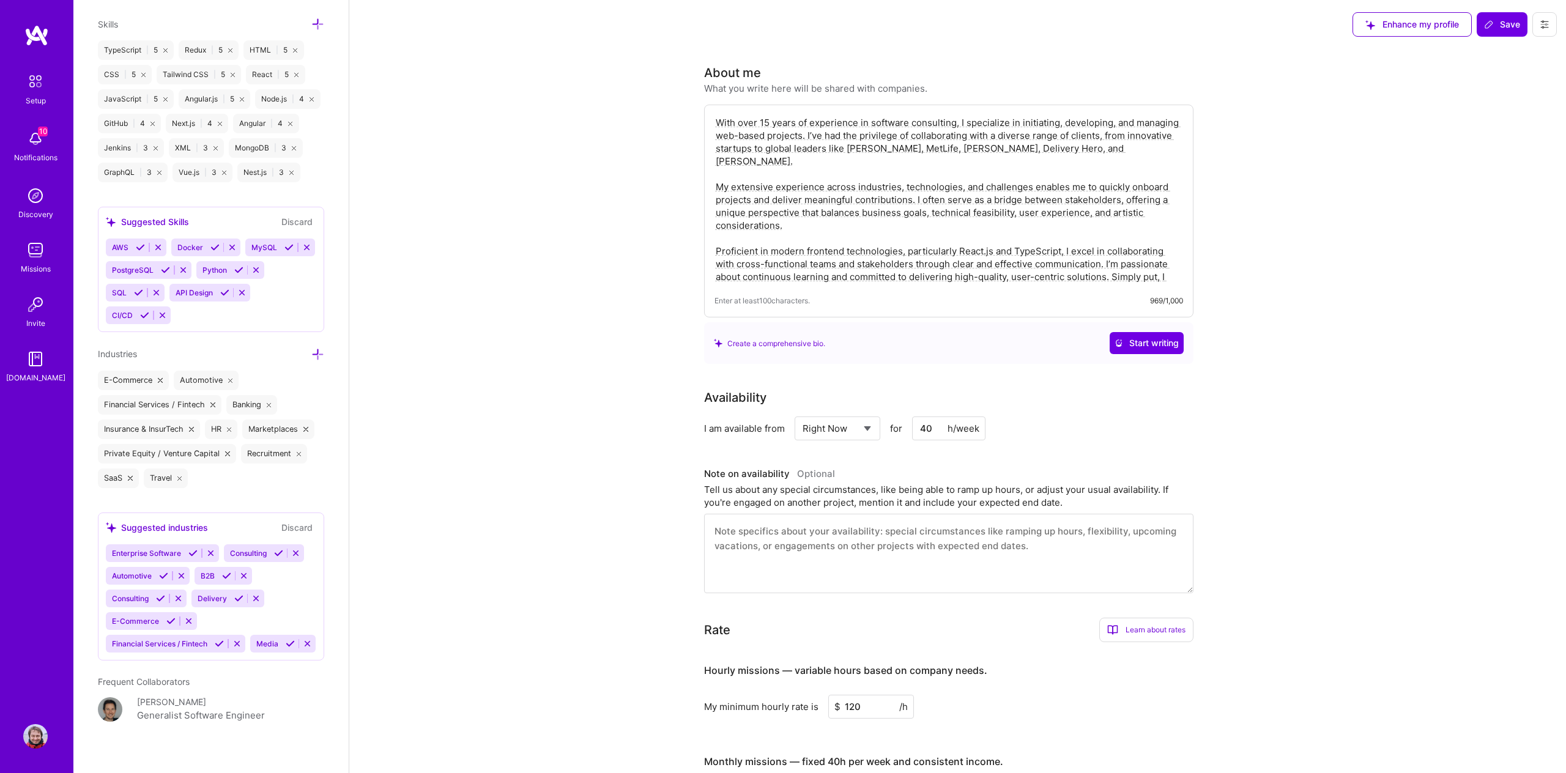
scroll to position [913, 0]
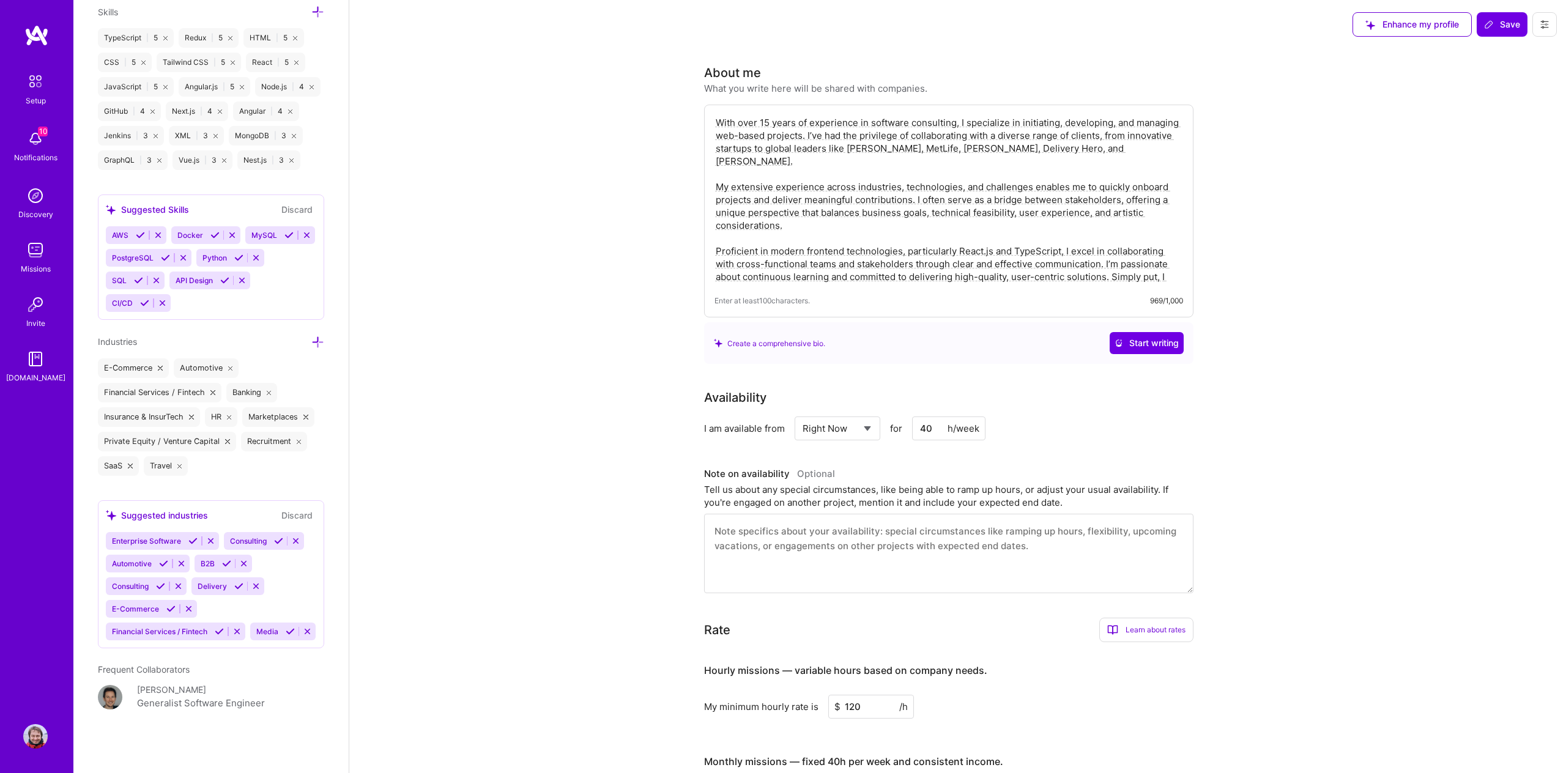
click at [185, 697] on div "Generalist Software Engineer" at bounding box center [201, 703] width 128 height 15
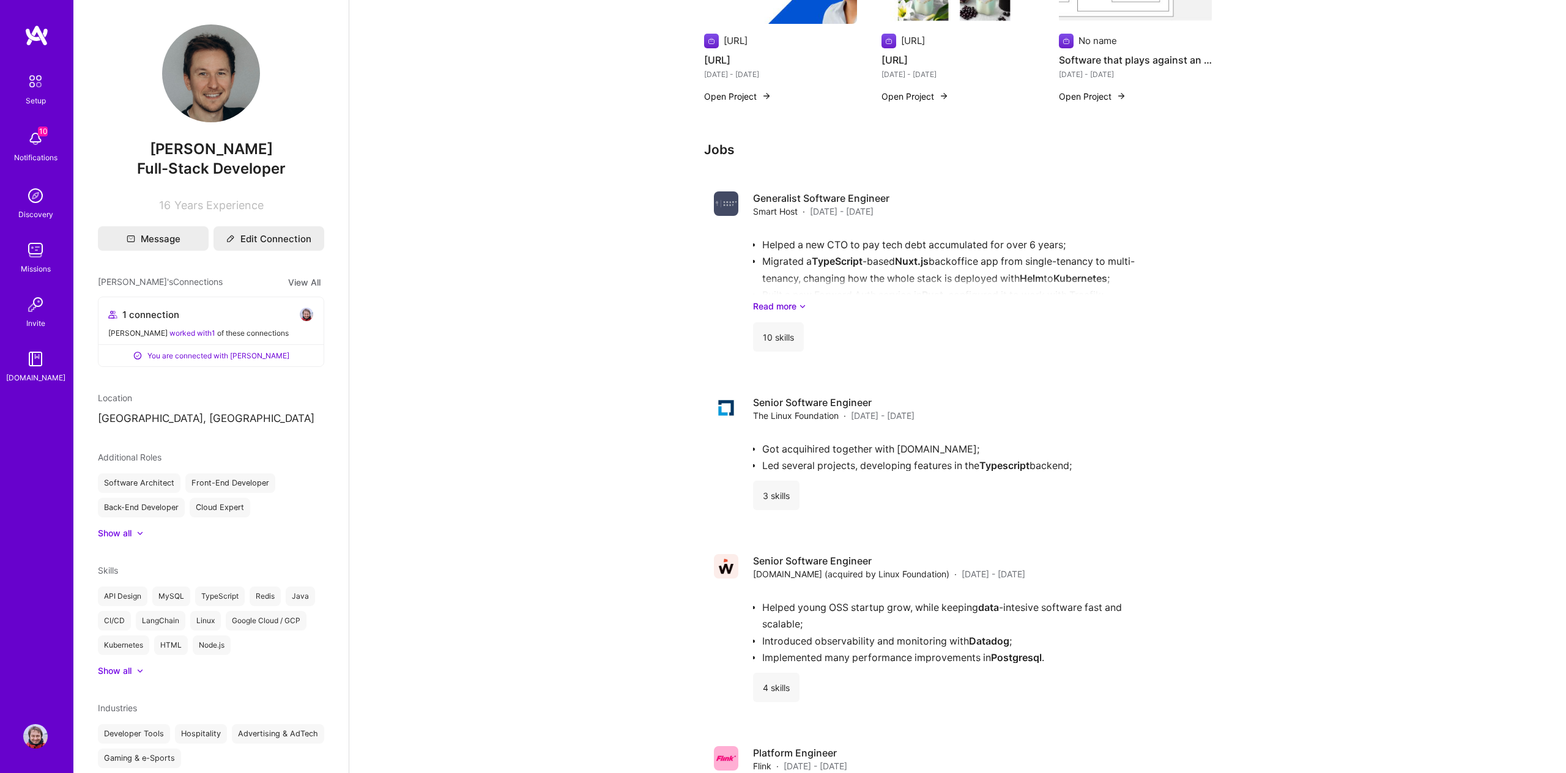
scroll to position [677, 0]
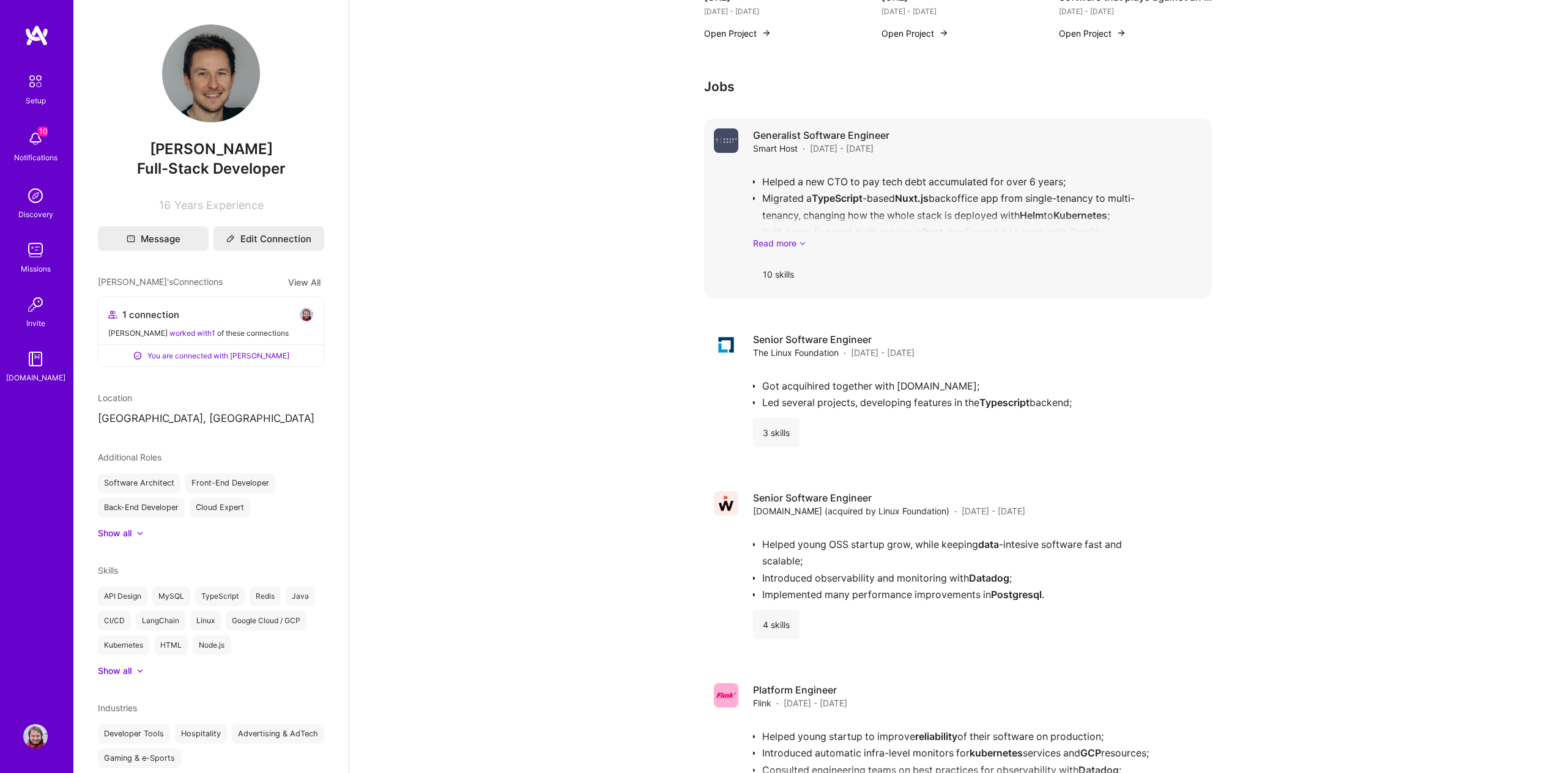
click at [779, 243] on link "Read more" at bounding box center [977, 243] width 449 height 13
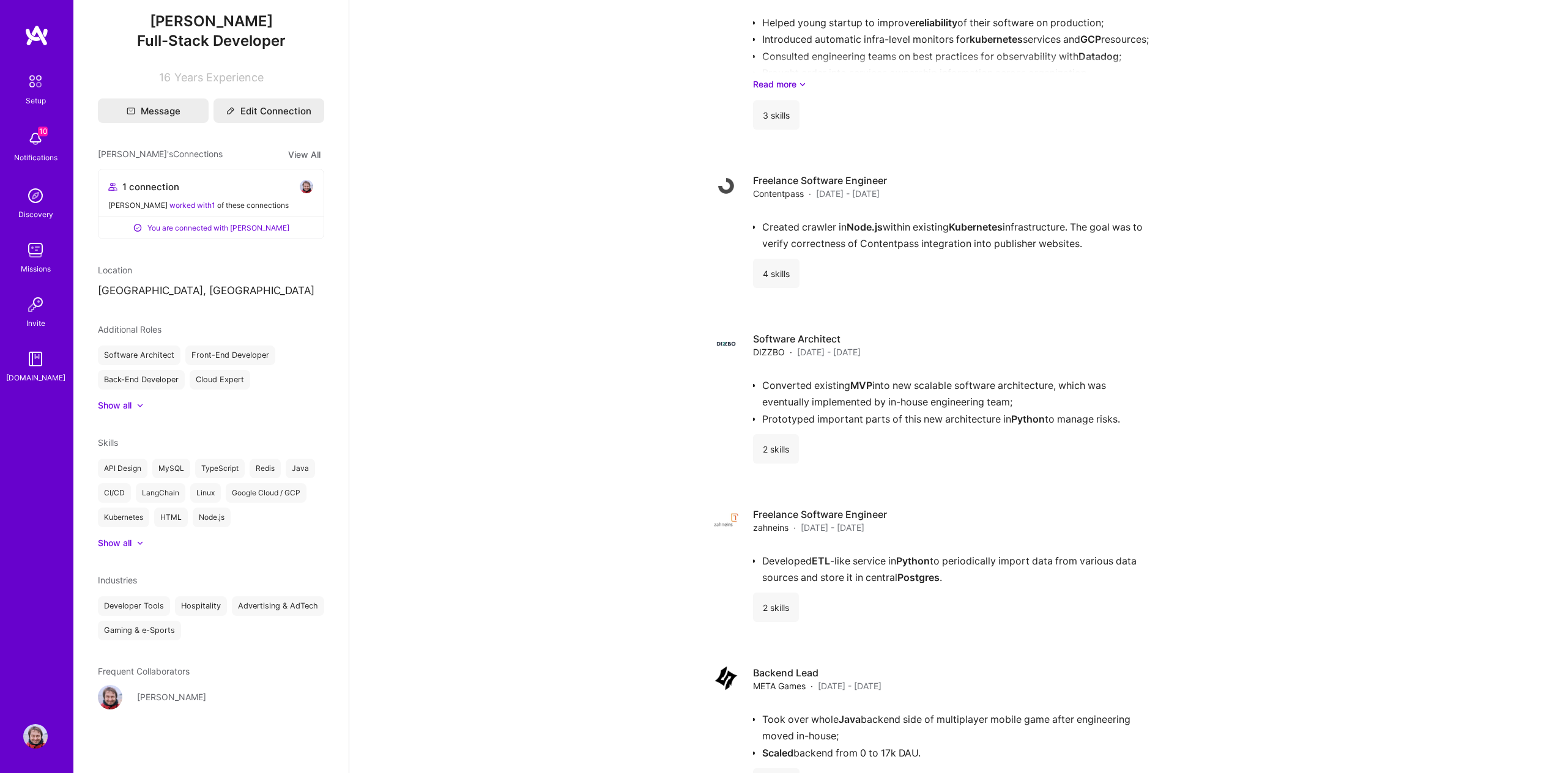
scroll to position [0, 0]
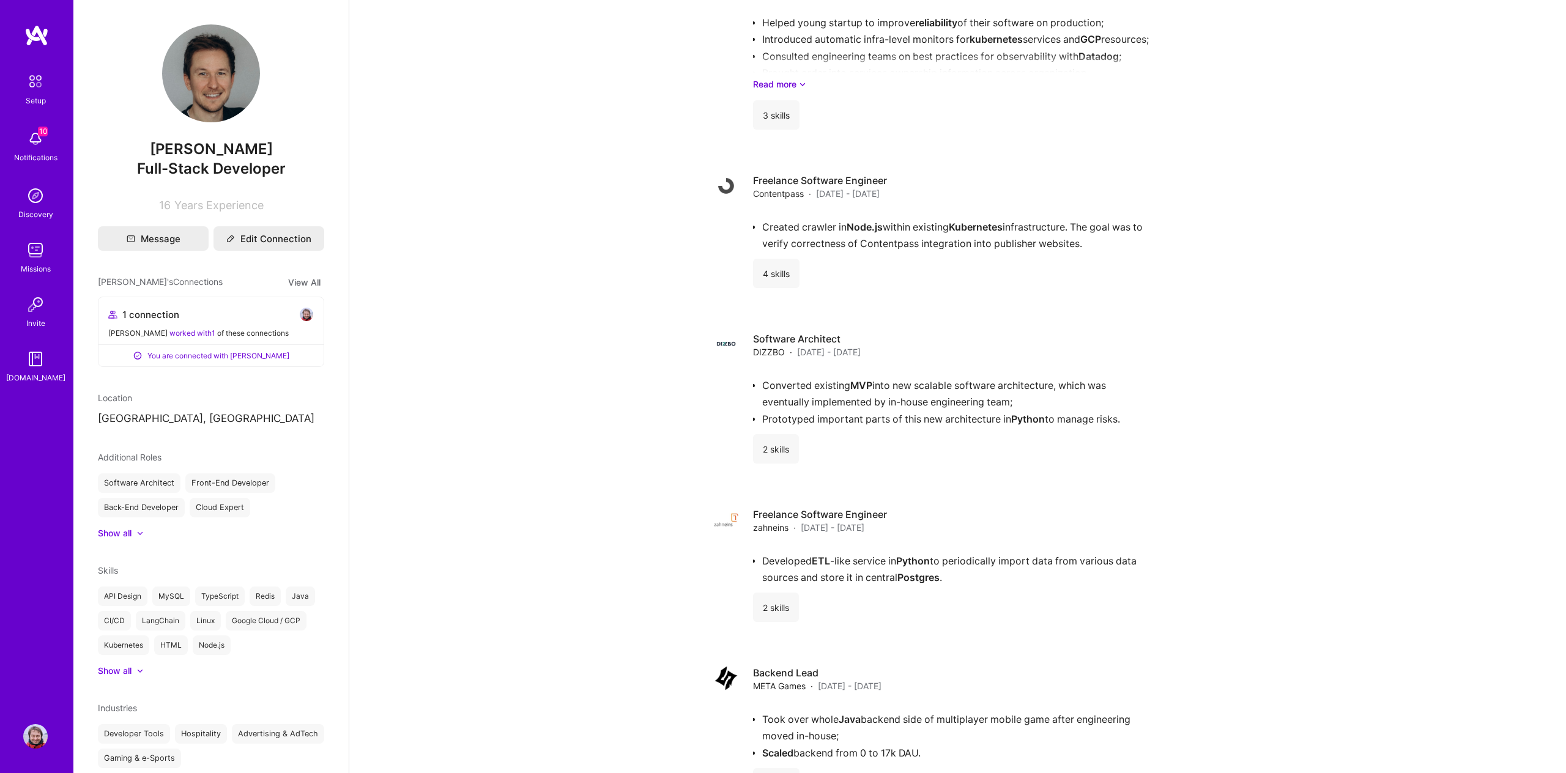
click at [37, 37] on img at bounding box center [36, 35] width 24 height 22
